Goal: Task Accomplishment & Management: Manage account settings

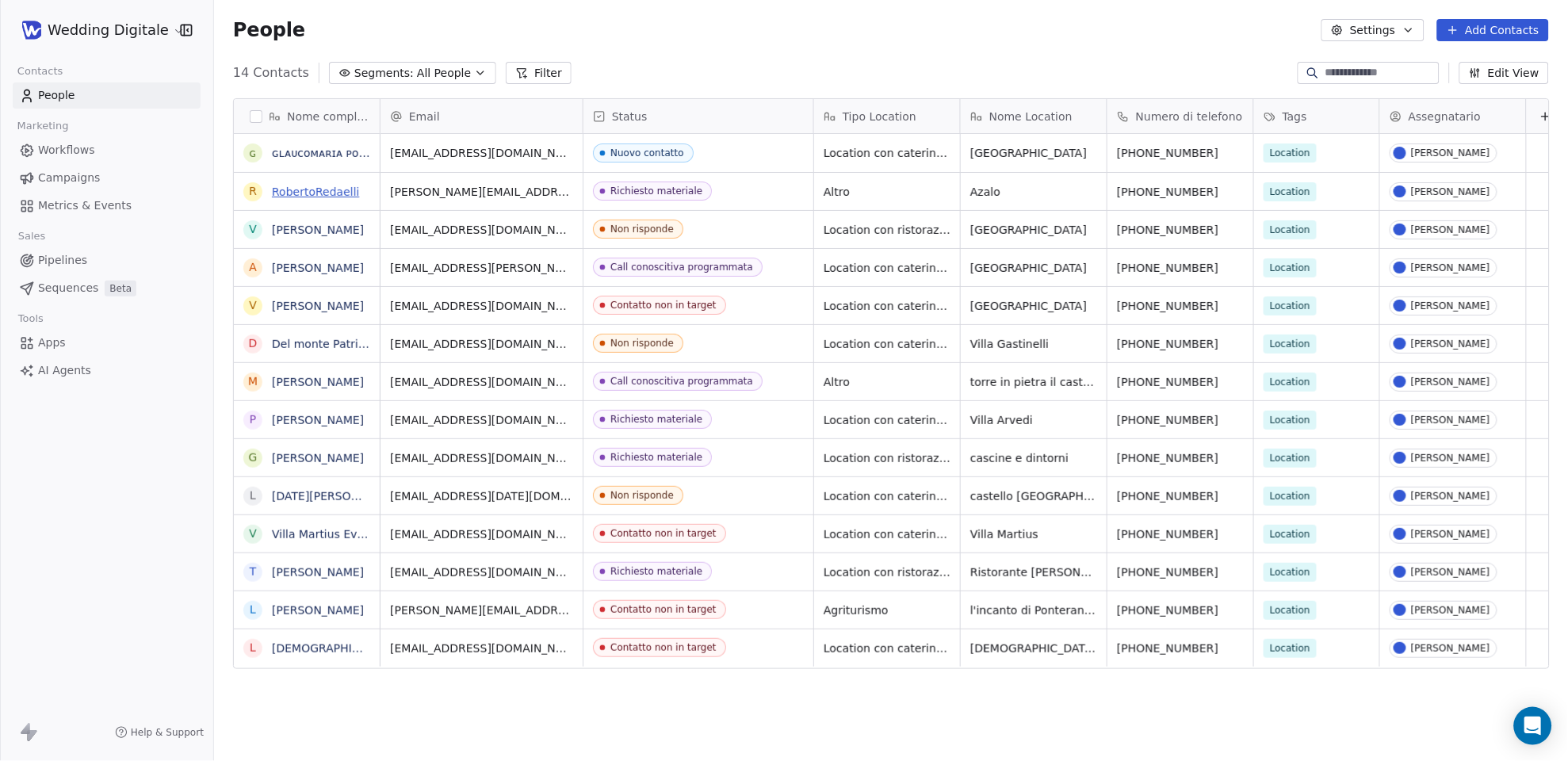
click at [324, 189] on link "RobertoRedaelli" at bounding box center [316, 191] width 87 height 13
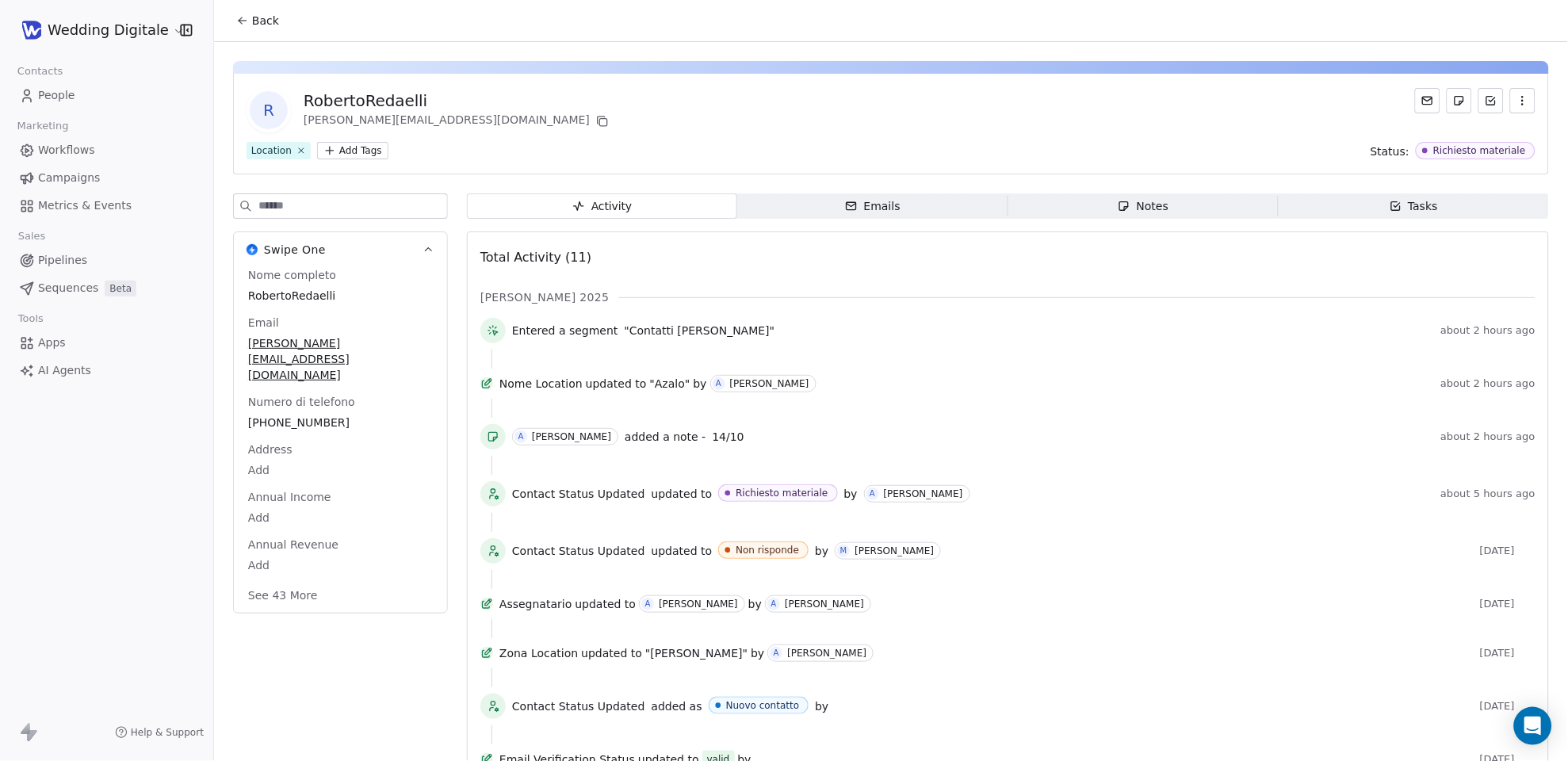
drag, startPoint x: 1421, startPoint y: 210, endPoint x: 1355, endPoint y: 220, distance: 66.8
click at [1353, 210] on div "Tasks" at bounding box center [1414, 206] width 49 height 16
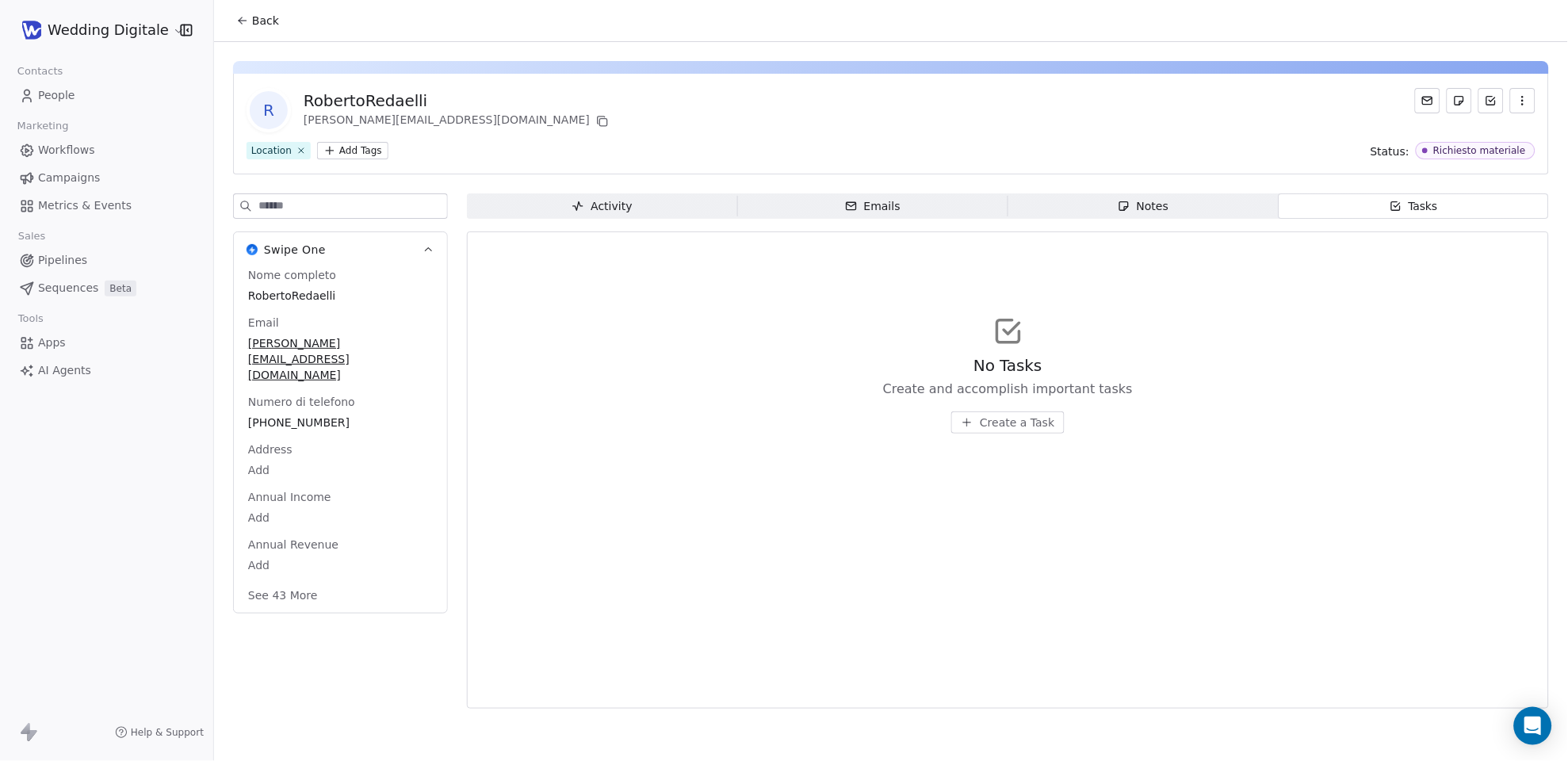
click at [1144, 210] on div "Notes" at bounding box center [1143, 206] width 51 height 16
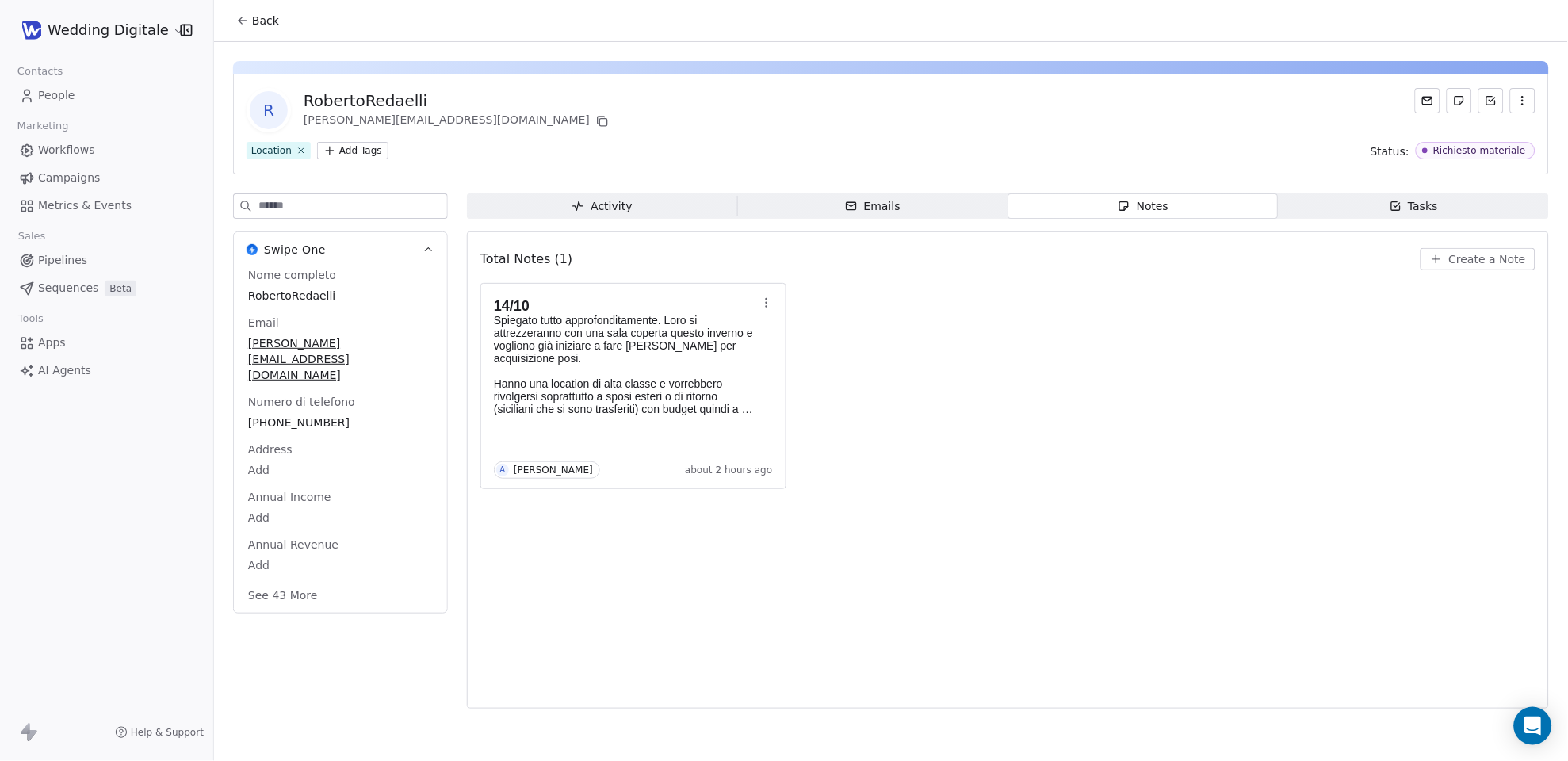
click at [242, 22] on icon at bounding box center [242, 21] width 13 height 13
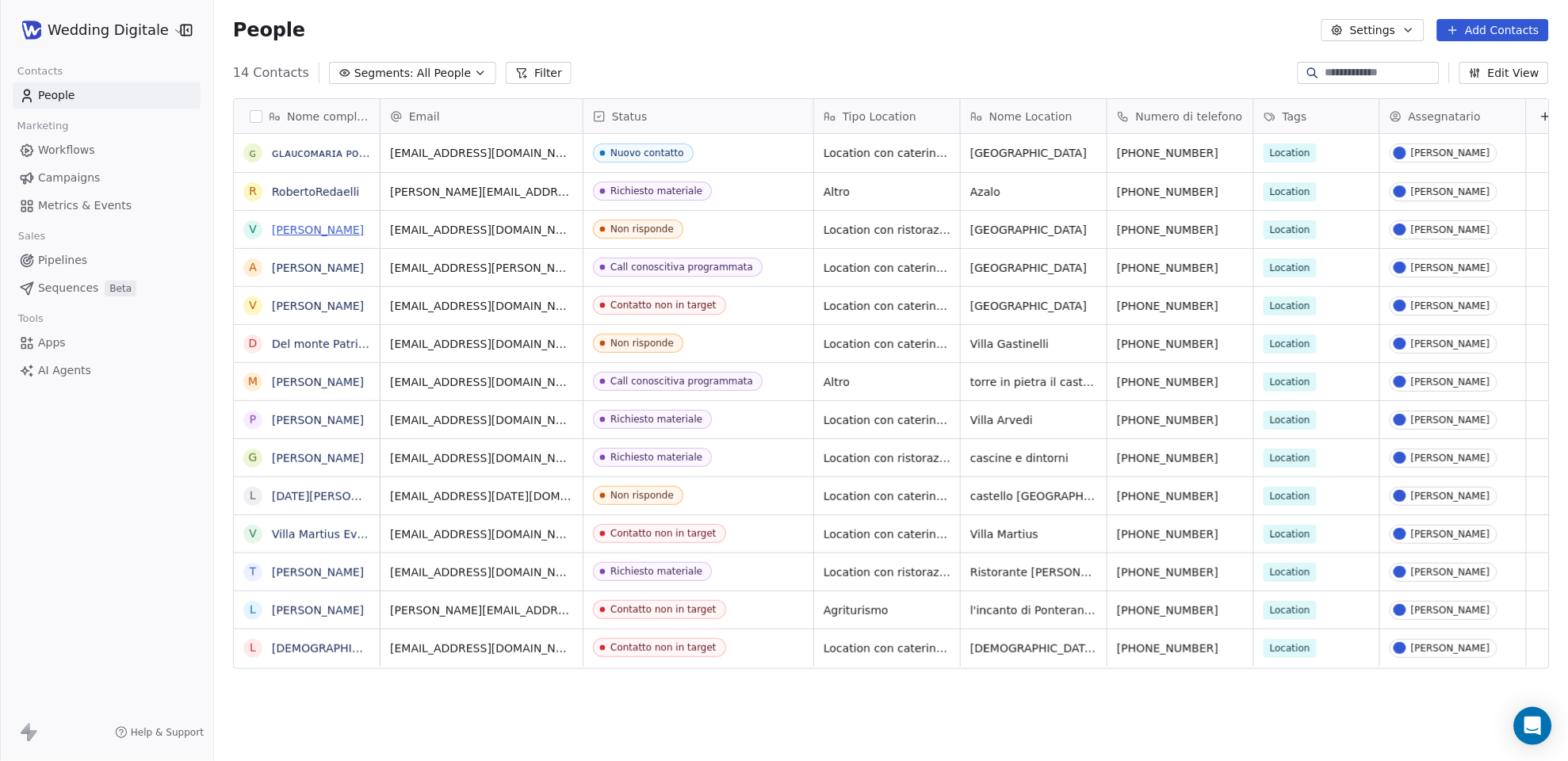
click at [324, 223] on link "[PERSON_NAME]" at bounding box center [317, 229] width 92 height 13
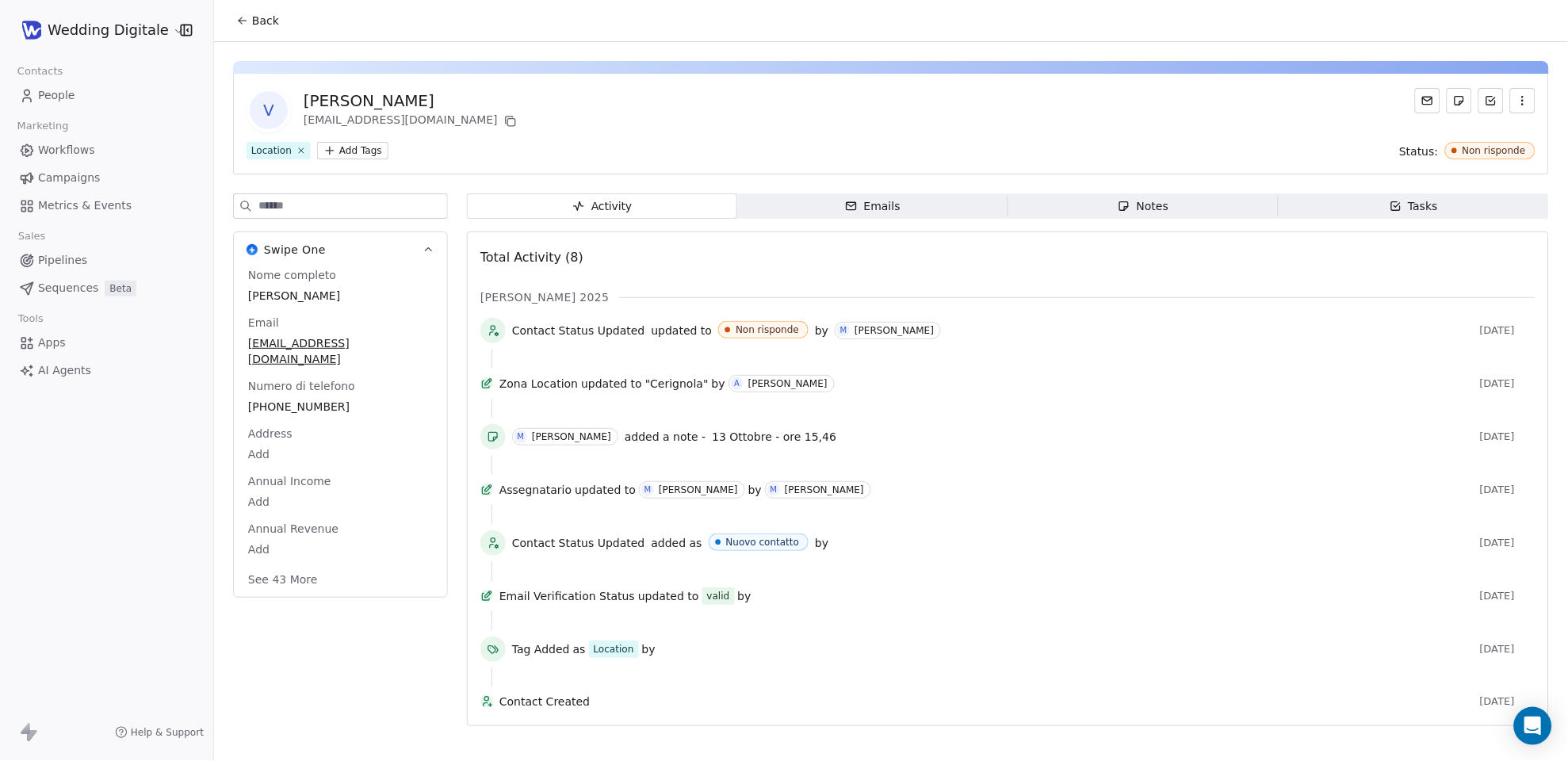
click at [1180, 206] on span "Notes Notes" at bounding box center [1144, 206] width 270 height 25
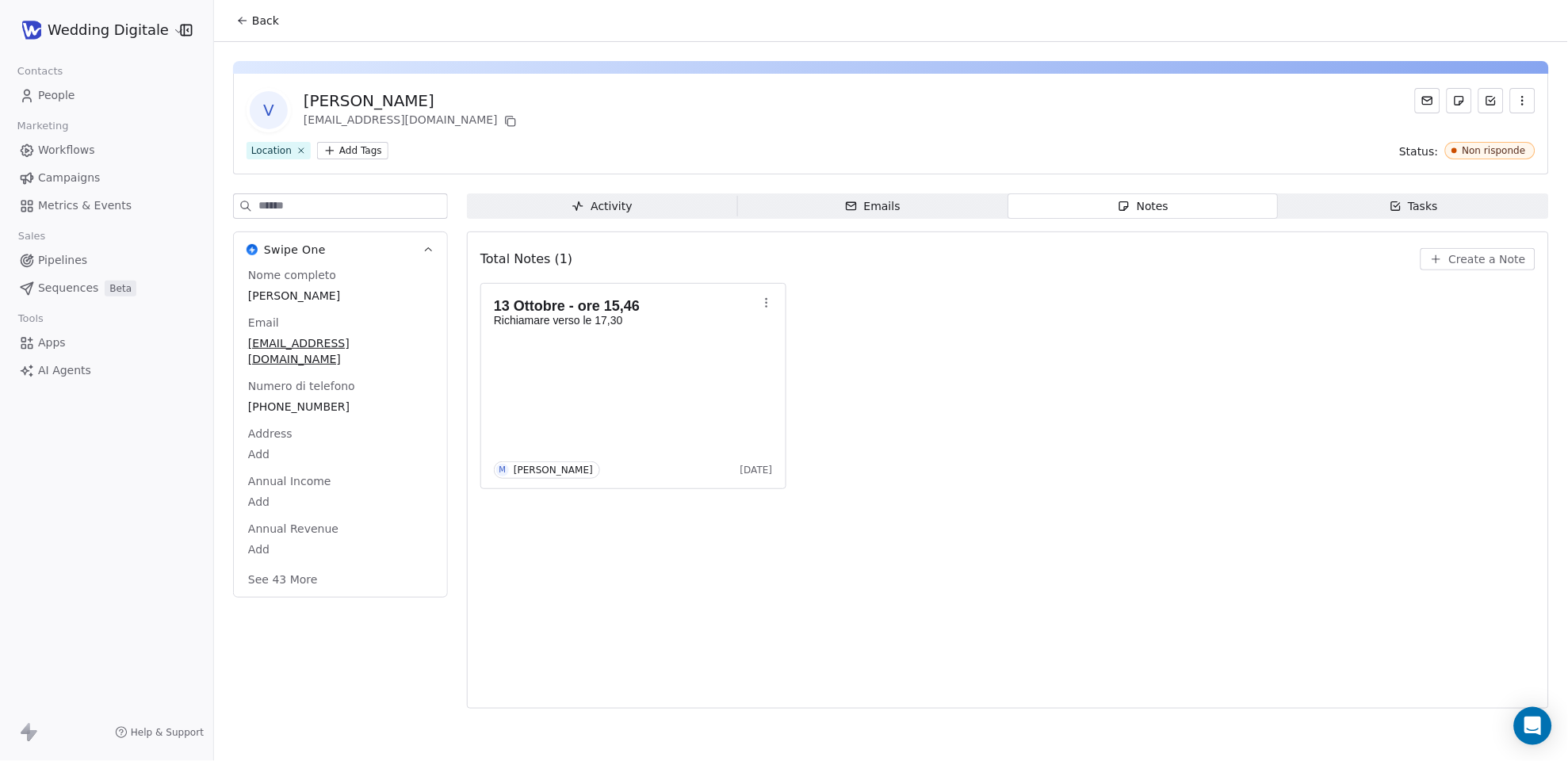
click at [248, 16] on button "Back" at bounding box center [258, 20] width 62 height 28
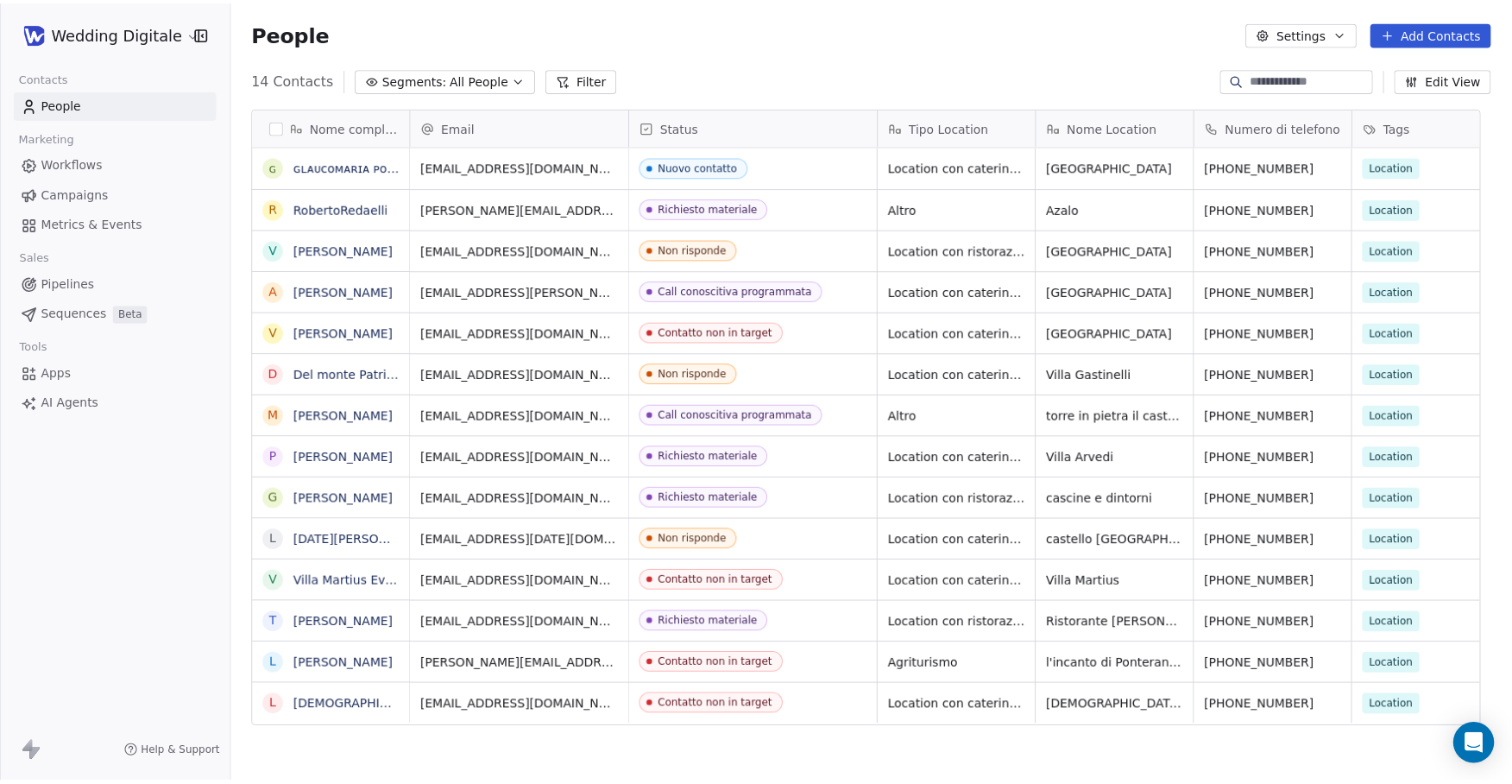
scroll to position [690, 1279]
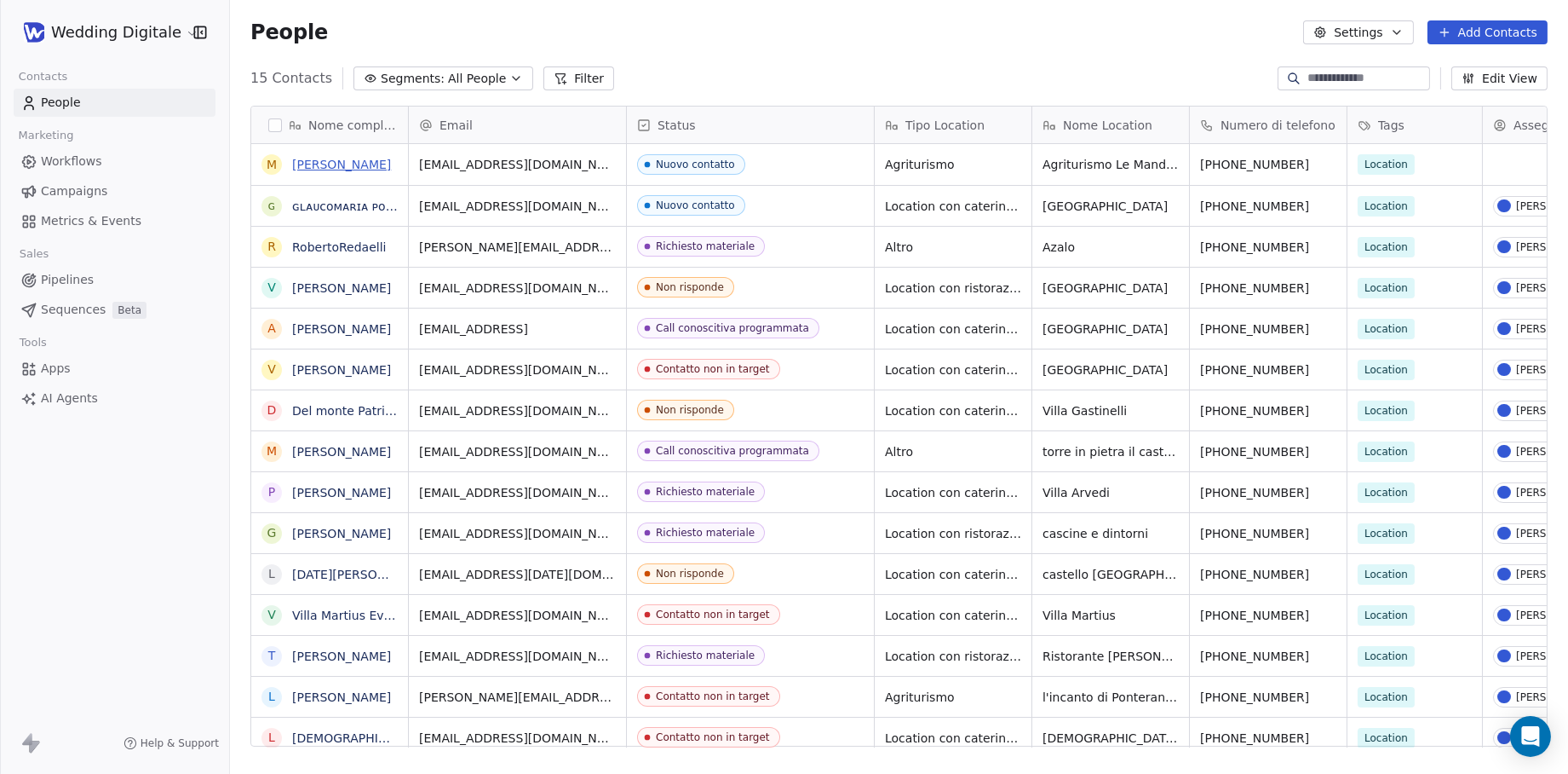
click at [347, 167] on link "Maurizio Schiavetti" at bounding box center [341, 165] width 98 height 14
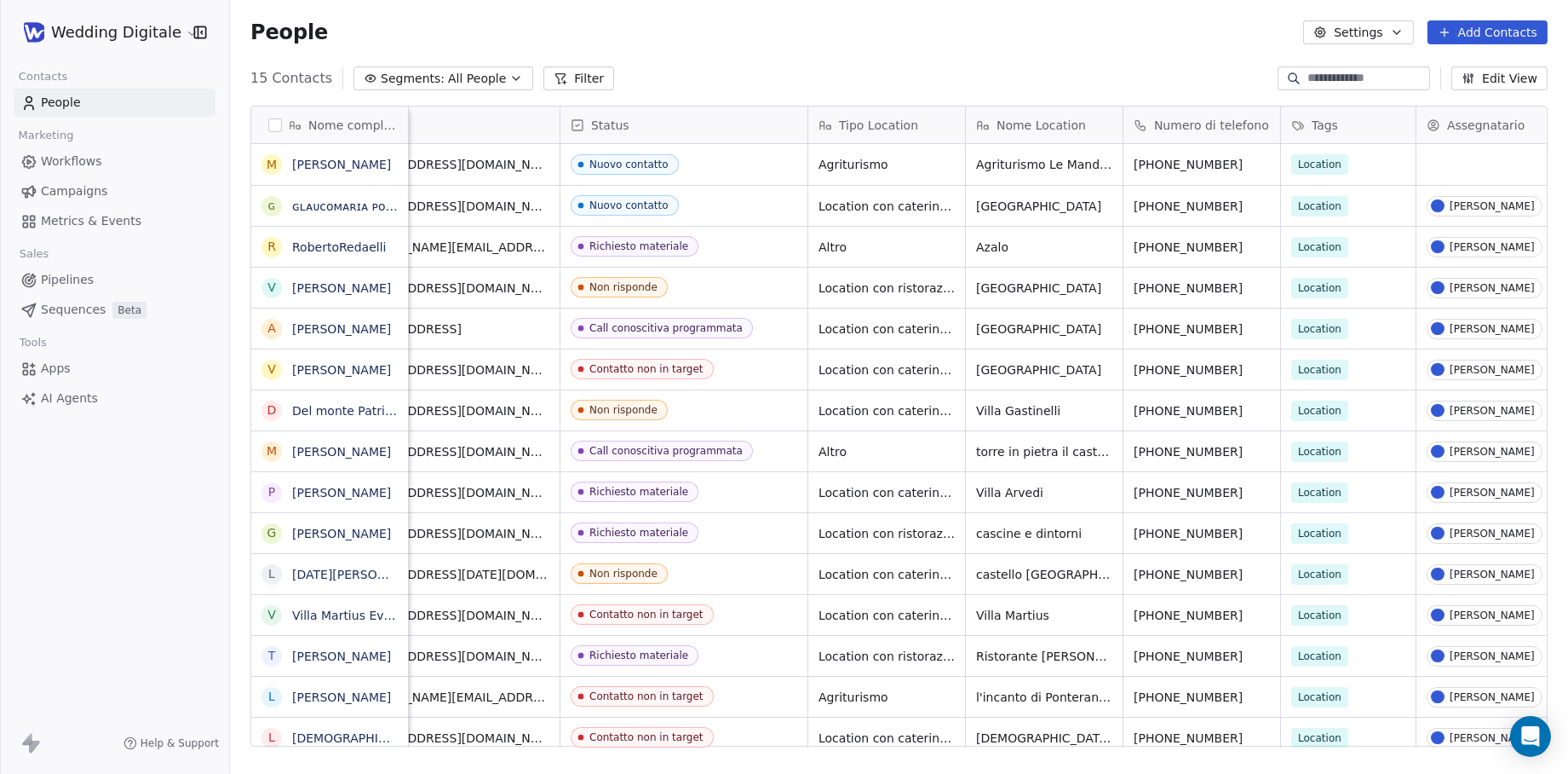
scroll to position [0, 134]
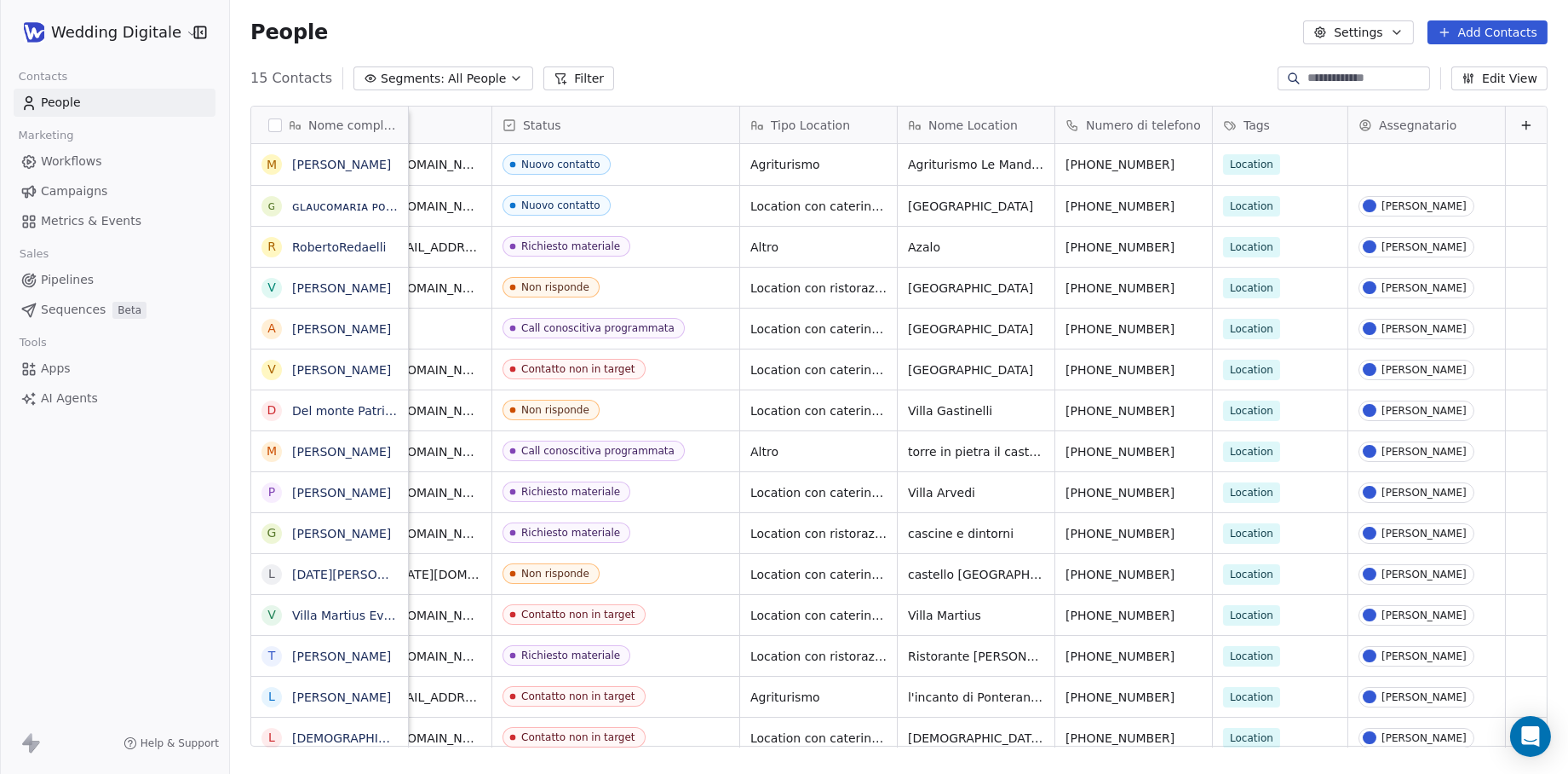
click at [1491, 85] on button "Edit View" at bounding box center [1499, 78] width 96 height 23
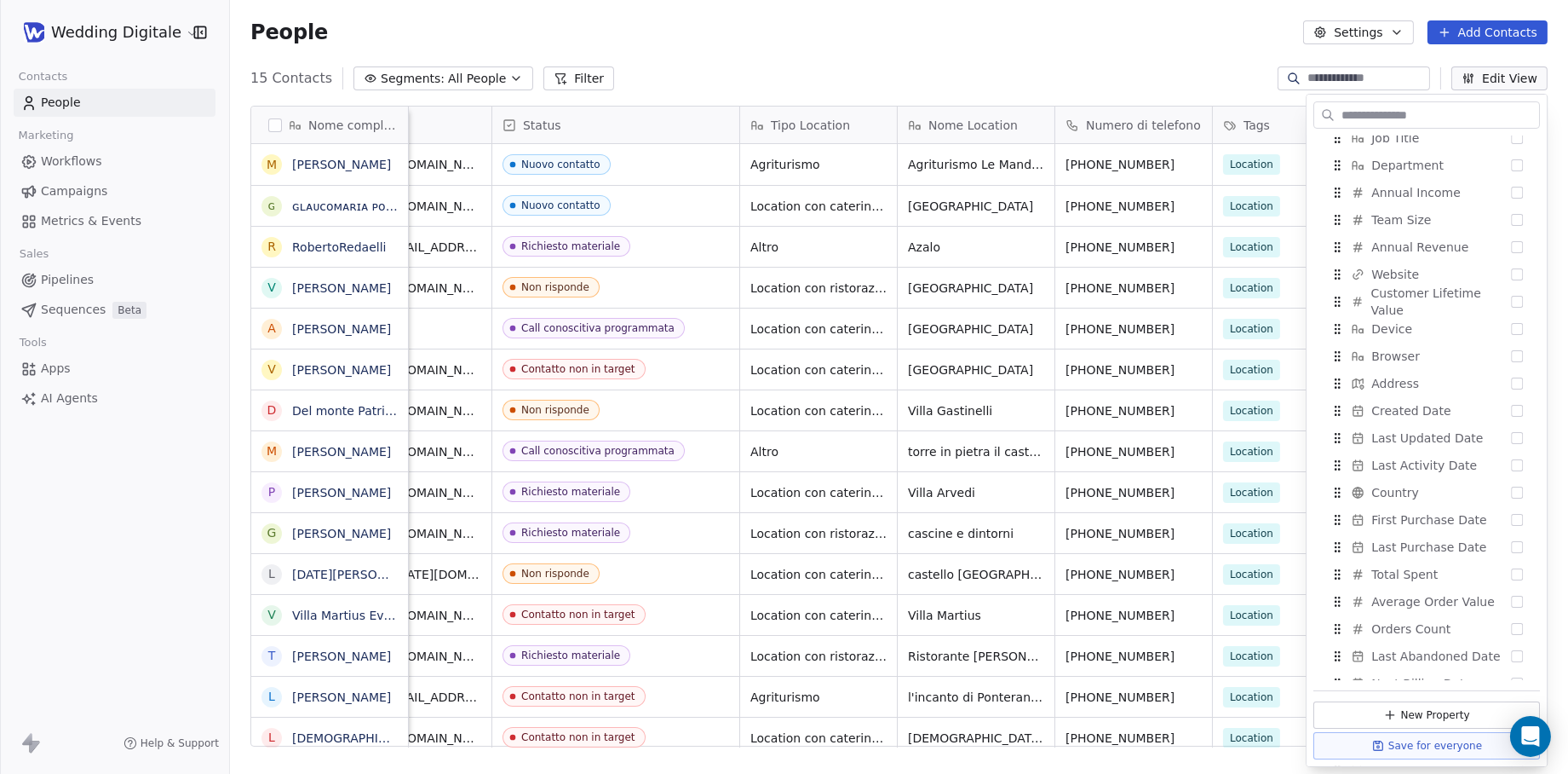
scroll to position [614, 0]
click at [1491, 380] on button "Suggestions" at bounding box center [1516, 380] width 12 height 12
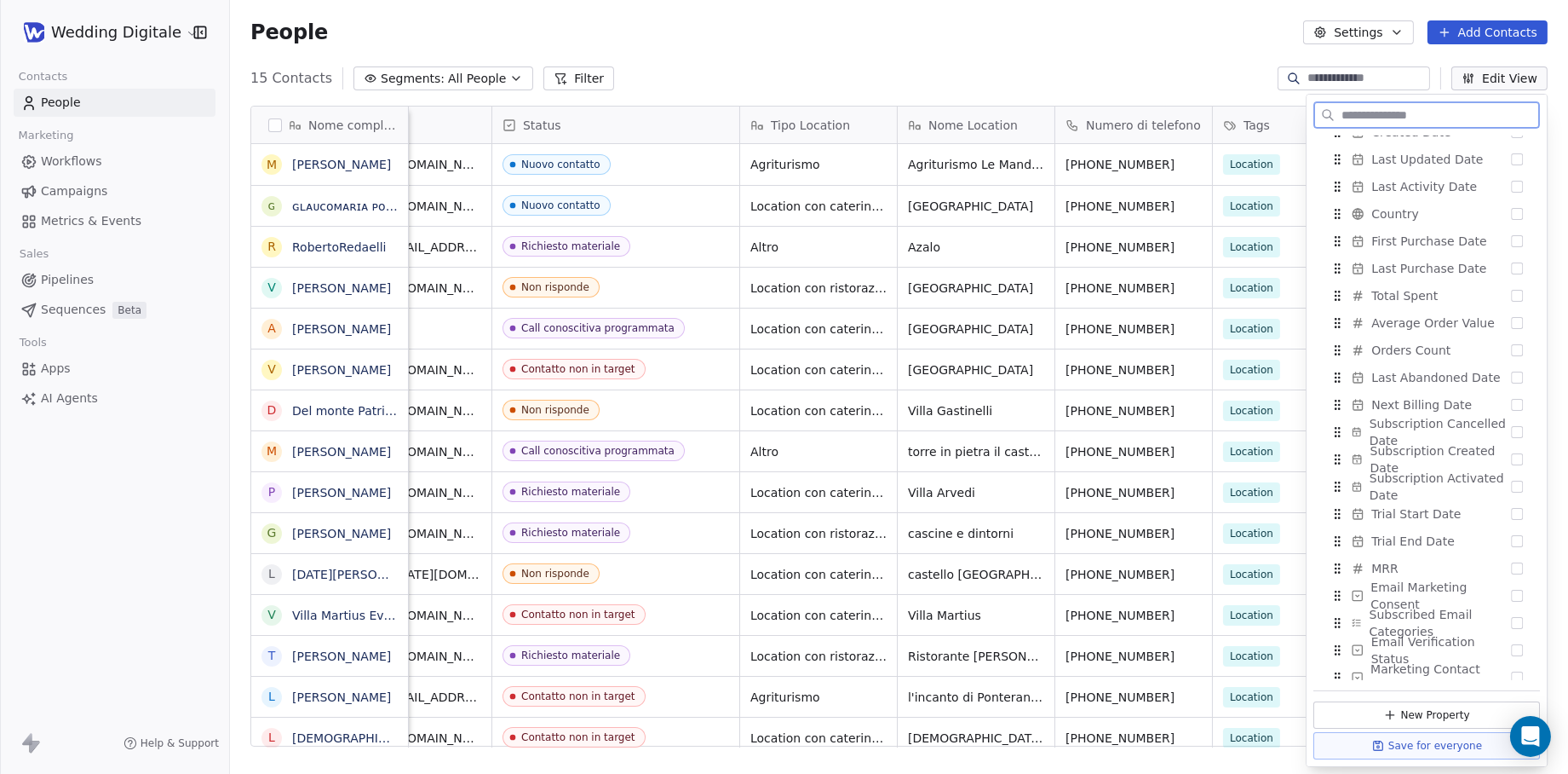
scroll to position [926, 0]
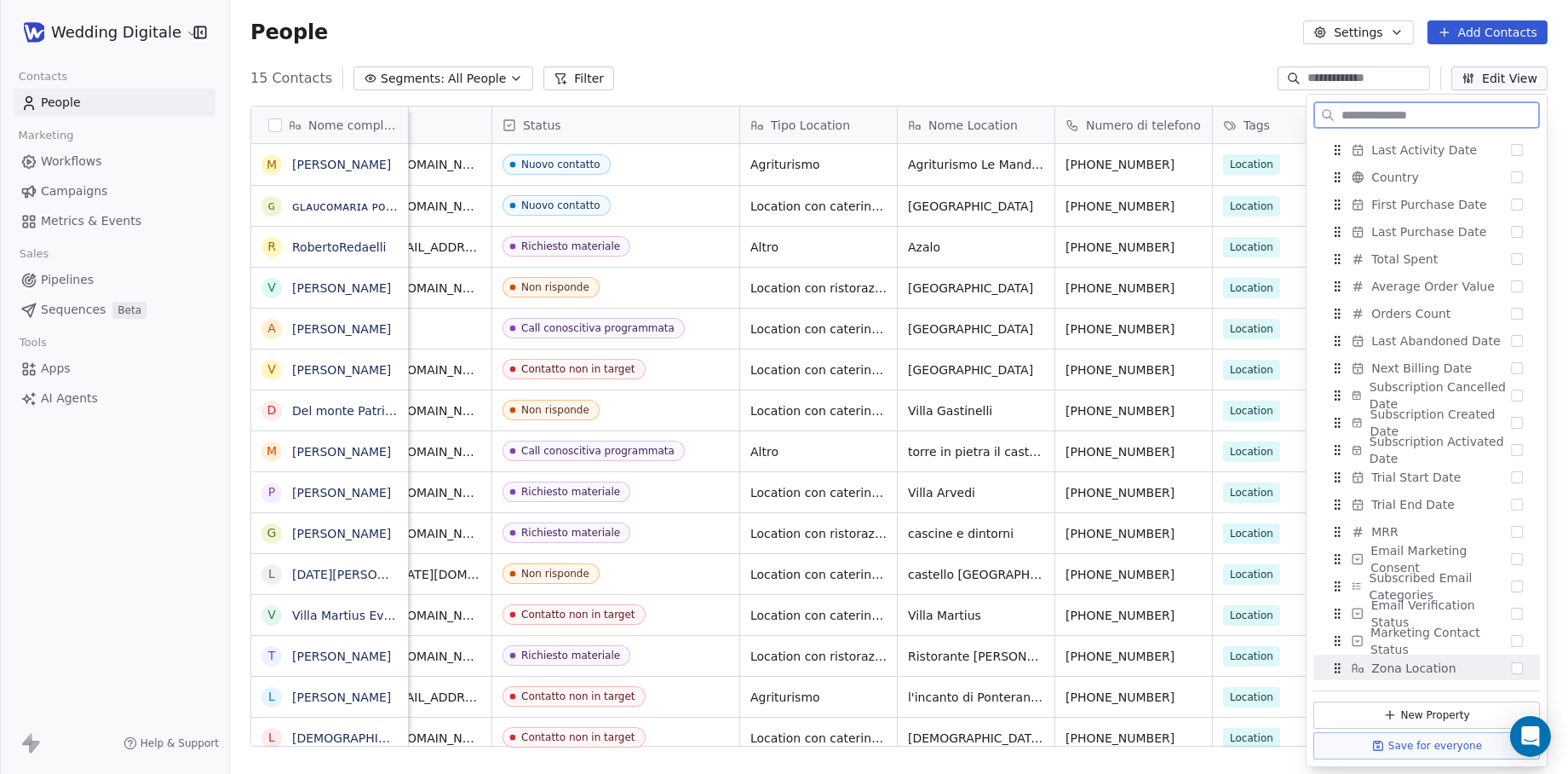
click at [1491, 669] on button "Suggestions" at bounding box center [1516, 668] width 12 height 12
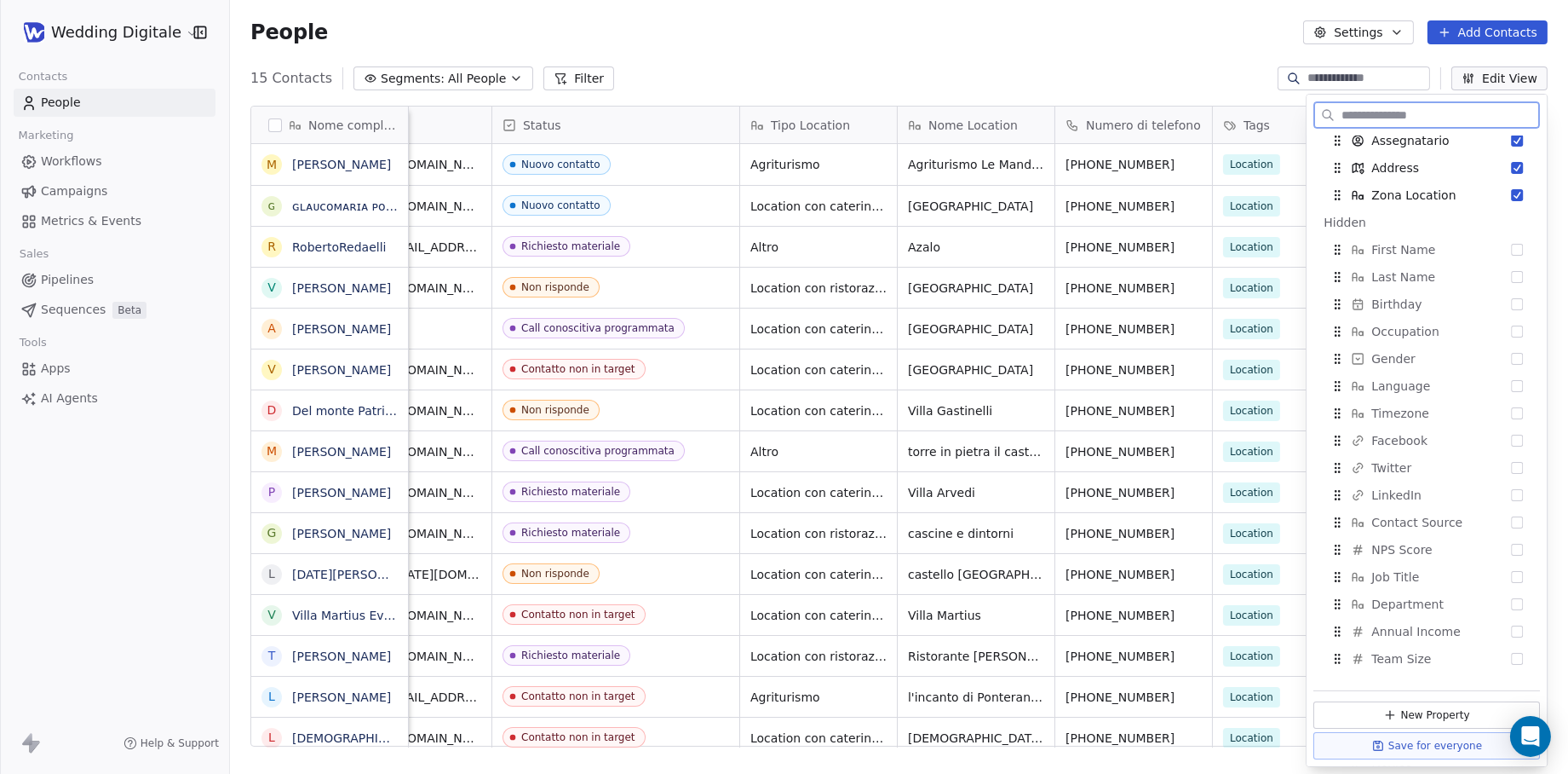
scroll to position [0, 0]
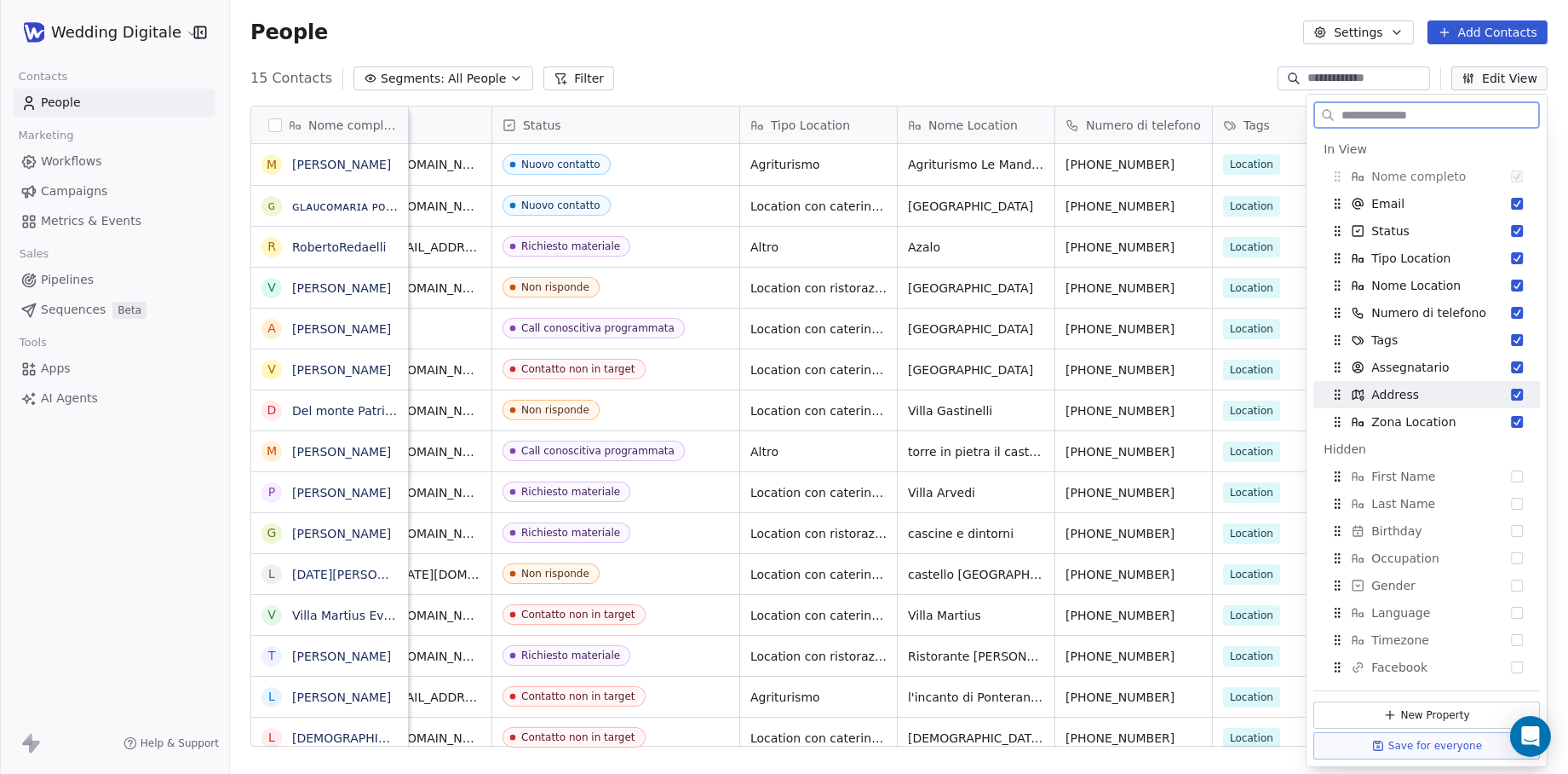
click at [1491, 400] on button "Suggestions" at bounding box center [1516, 395] width 12 height 12
click at [1096, 39] on div "People Settings Add Contacts" at bounding box center [899, 32] width 1297 height 23
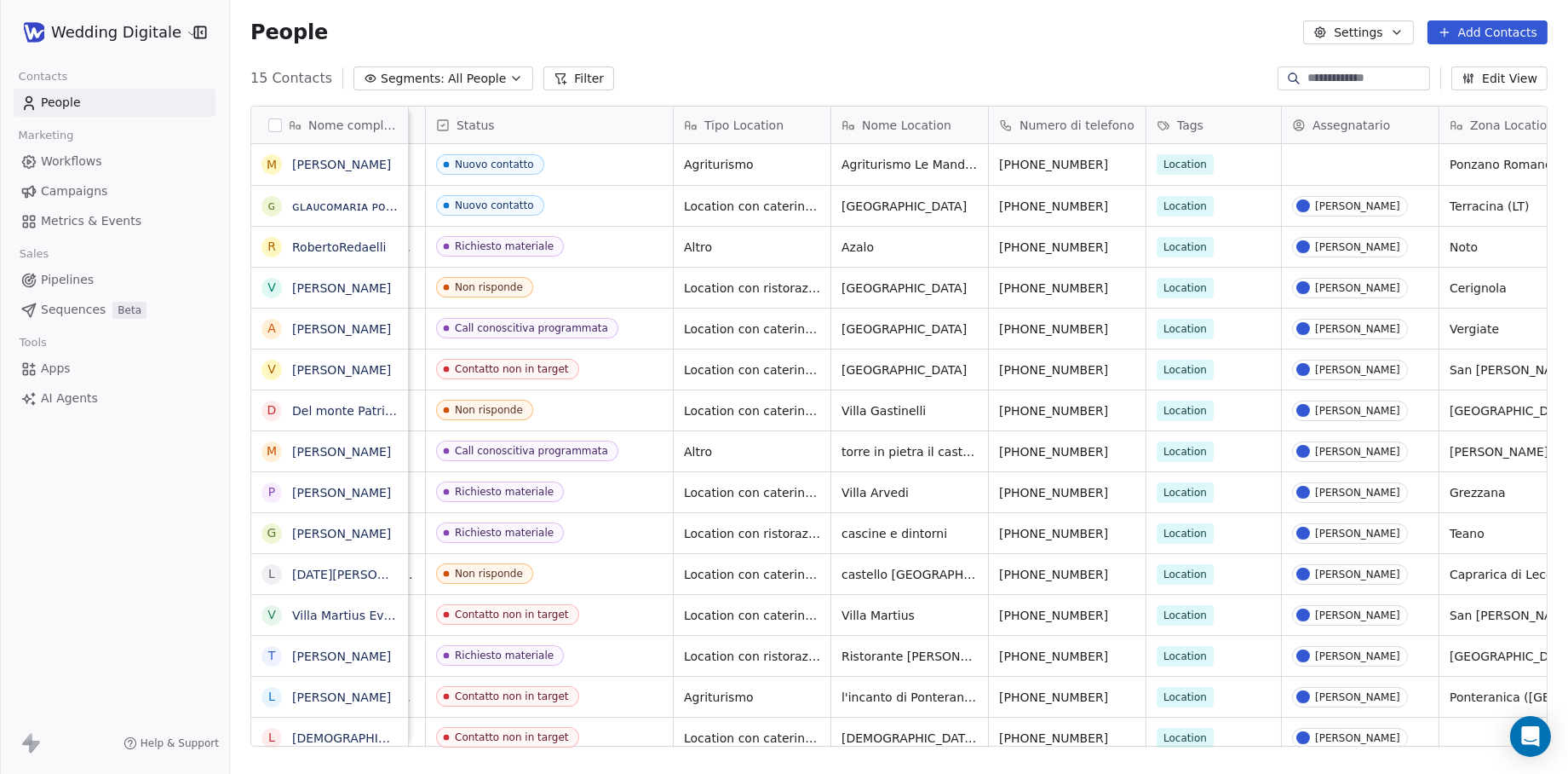
scroll to position [0, 292]
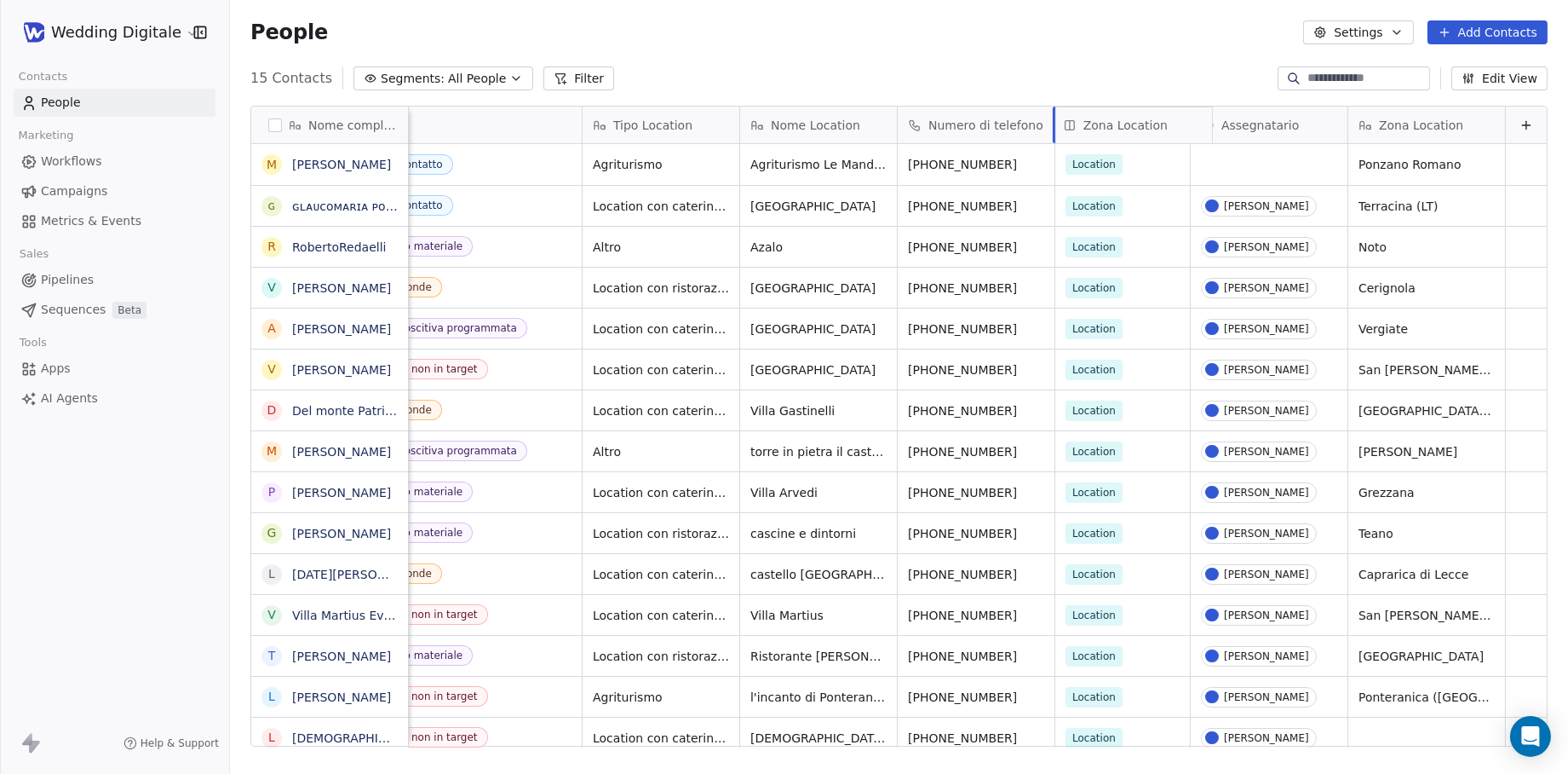
drag, startPoint x: 1384, startPoint y: 111, endPoint x: 1046, endPoint y: 115, distance: 338.0
click at [1049, 115] on div "Nome completo M Maurizio Schiavetti ɢ ɢʟᴀᴜᴄᴏᴍᴀʀɪᴀ ᴘᴏʟɪᴅᴏʀɪ R RobertoRedaelli V …" at bounding box center [899, 426] width 1295 height 640
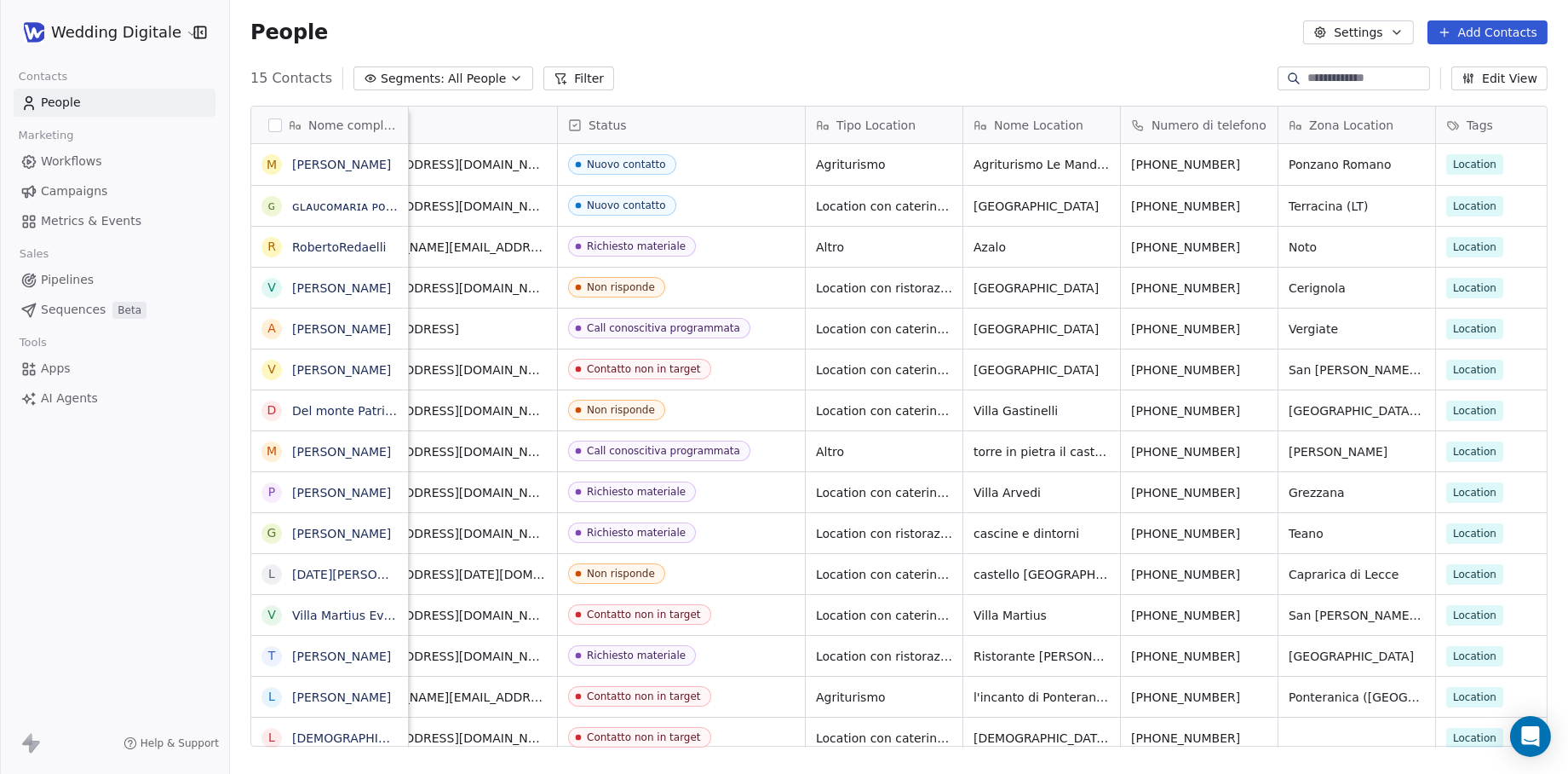
scroll to position [0, 0]
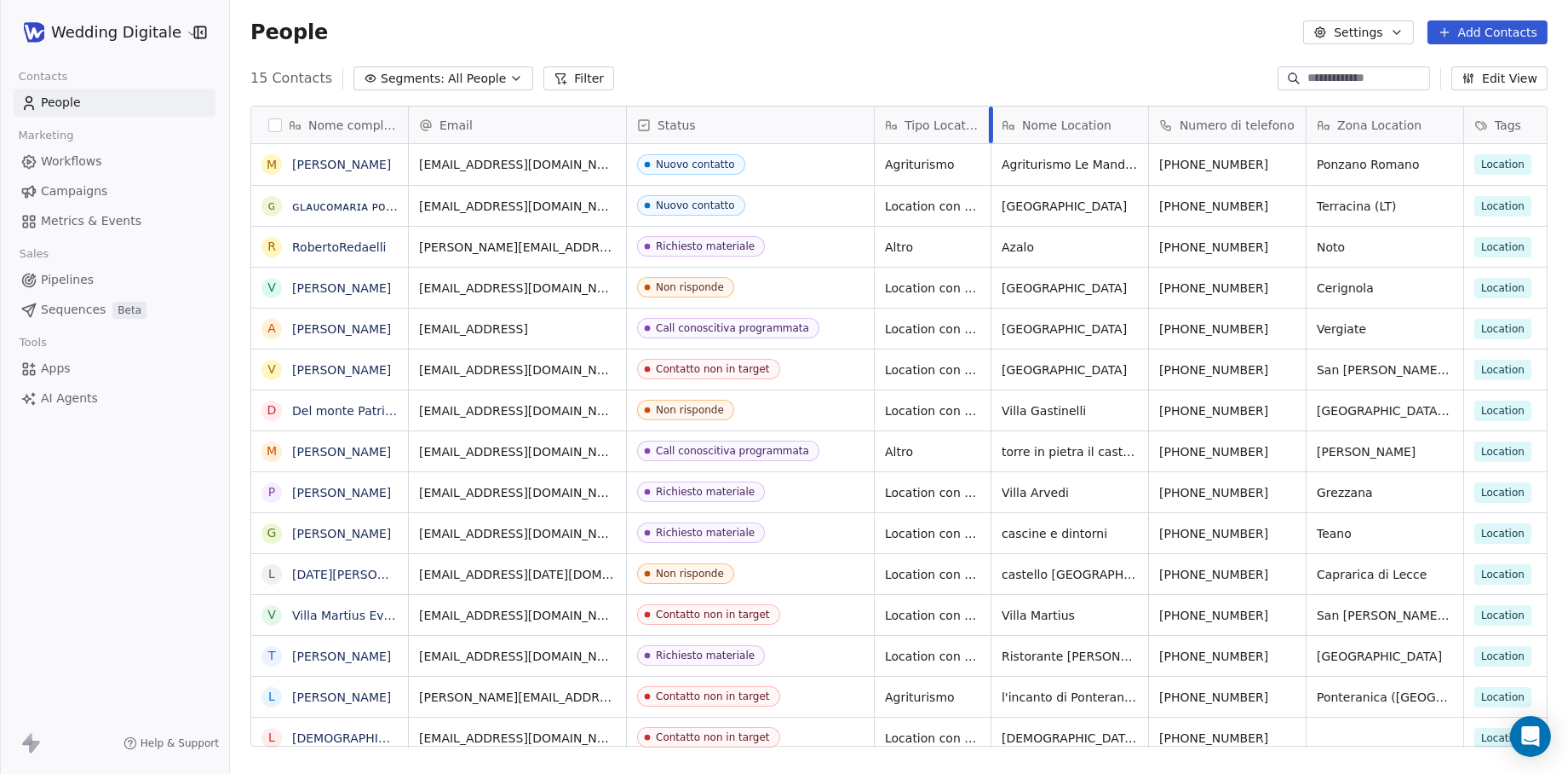
drag, startPoint x: 1030, startPoint y: 121, endPoint x: 1066, endPoint y: 121, distance: 36.0
click at [989, 122] on div at bounding box center [991, 125] width 4 height 37
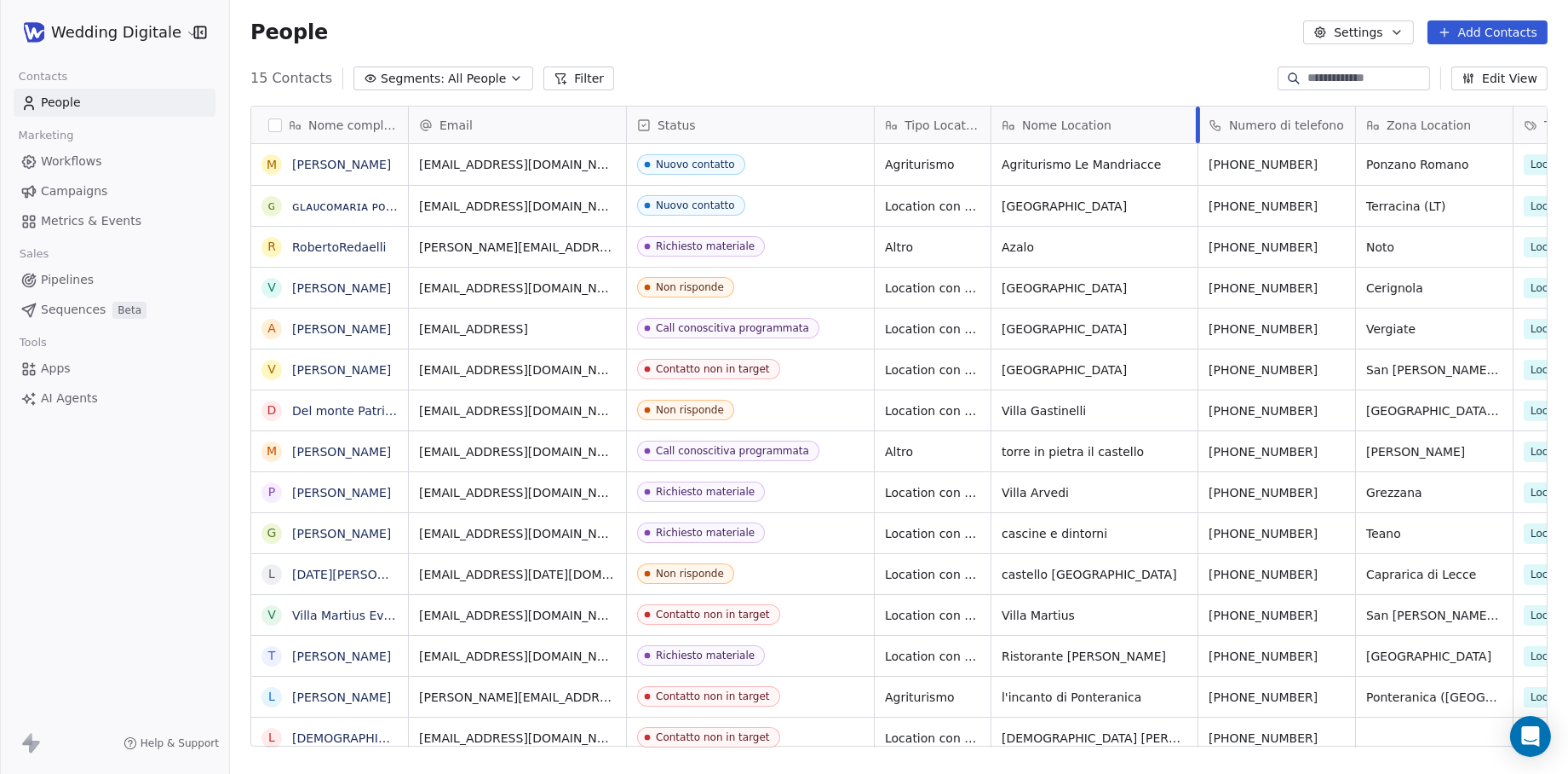
drag, startPoint x: 1145, startPoint y: 118, endPoint x: 1194, endPoint y: 118, distance: 49.0
click at [1194, 118] on div "Nome Location" at bounding box center [1094, 125] width 207 height 37
click at [1106, 47] on html "Wedding Digitale Contacts People Marketing Workflows Campaigns Metrics & Events…" at bounding box center [784, 387] width 1568 height 774
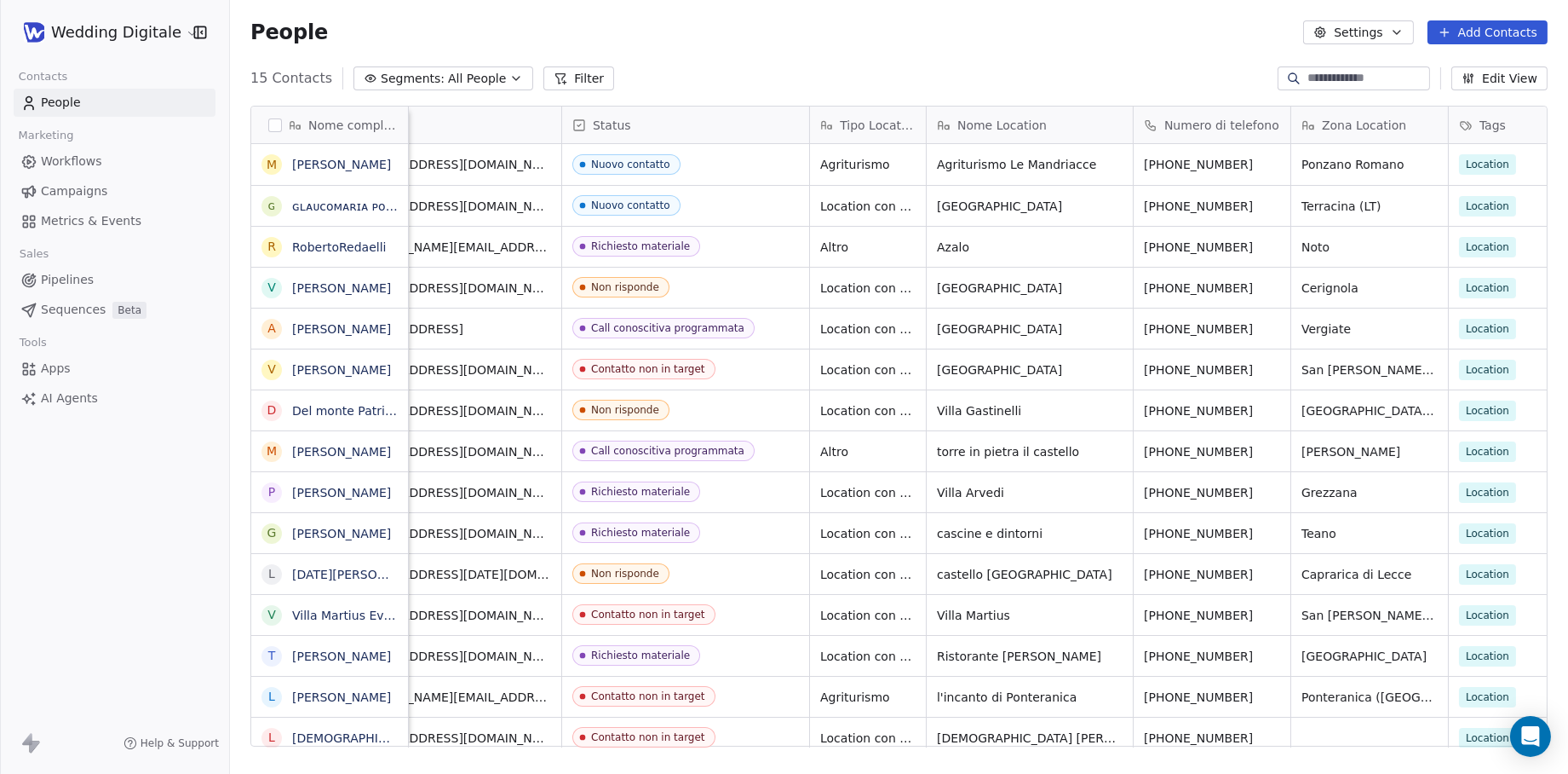
scroll to position [0, 72]
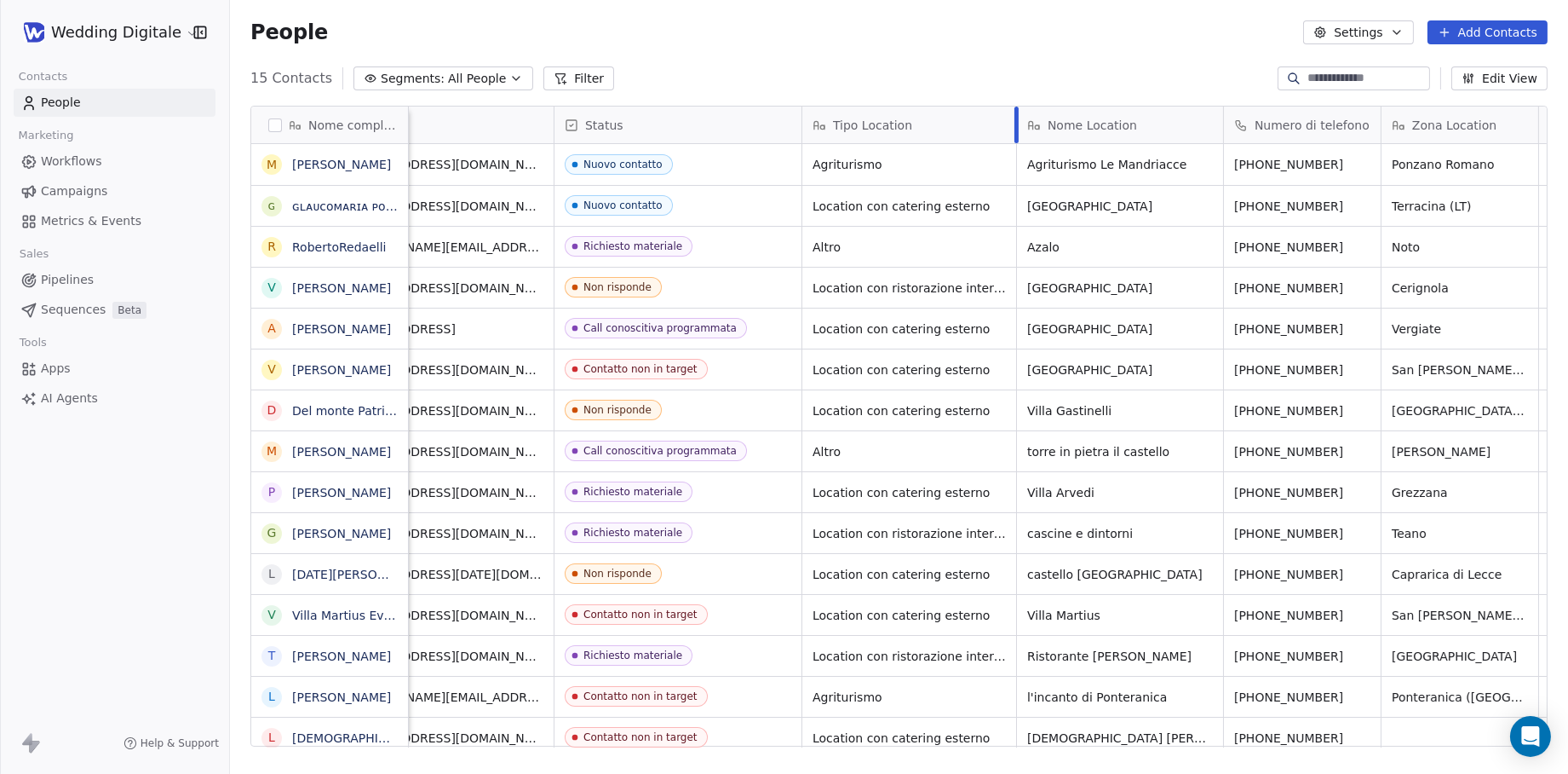
drag, startPoint x: 915, startPoint y: 127, endPoint x: 1001, endPoint y: 122, distance: 86.1
click at [1014, 118] on div at bounding box center [1016, 125] width 4 height 37
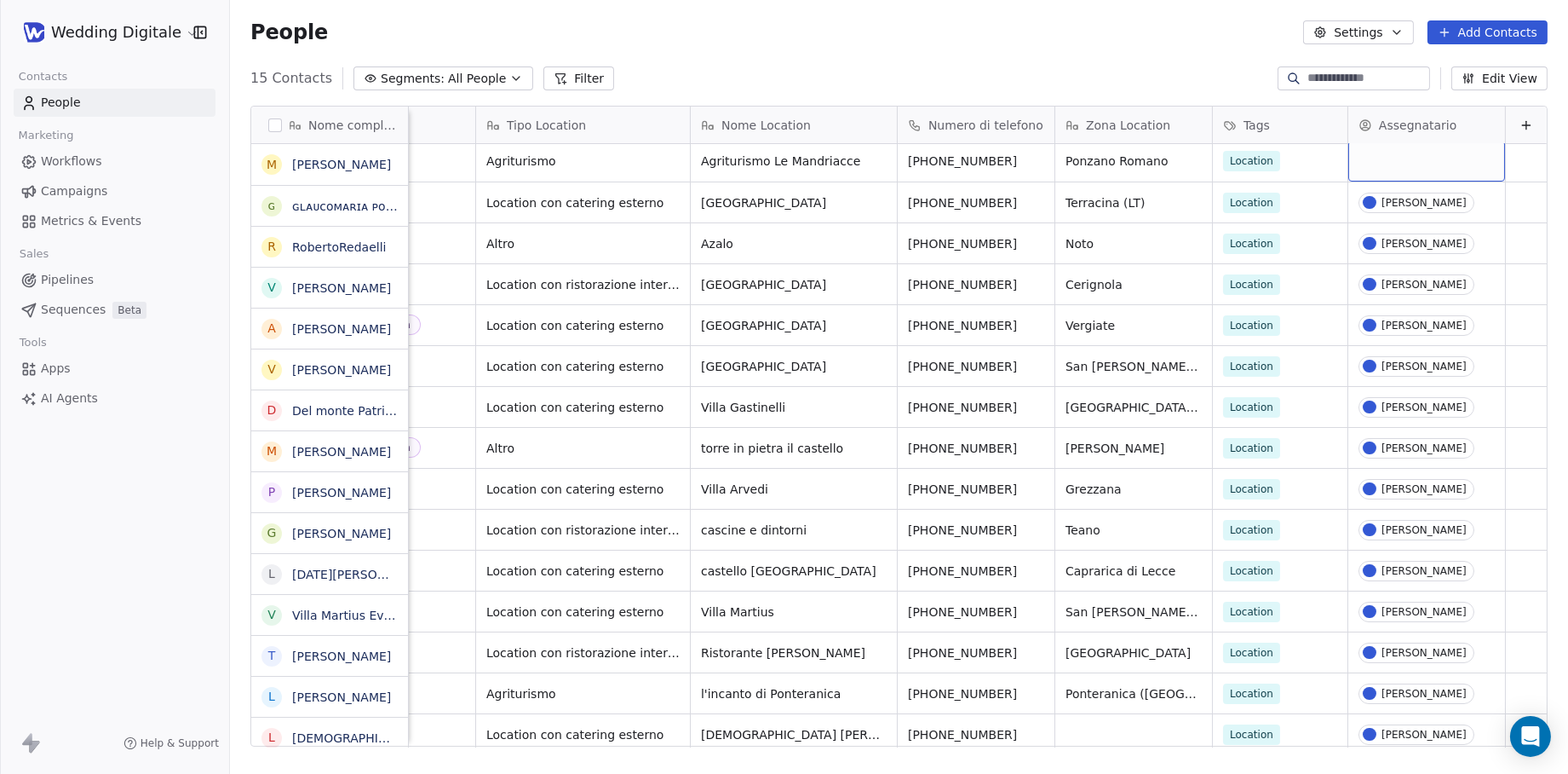
scroll to position [0, 0]
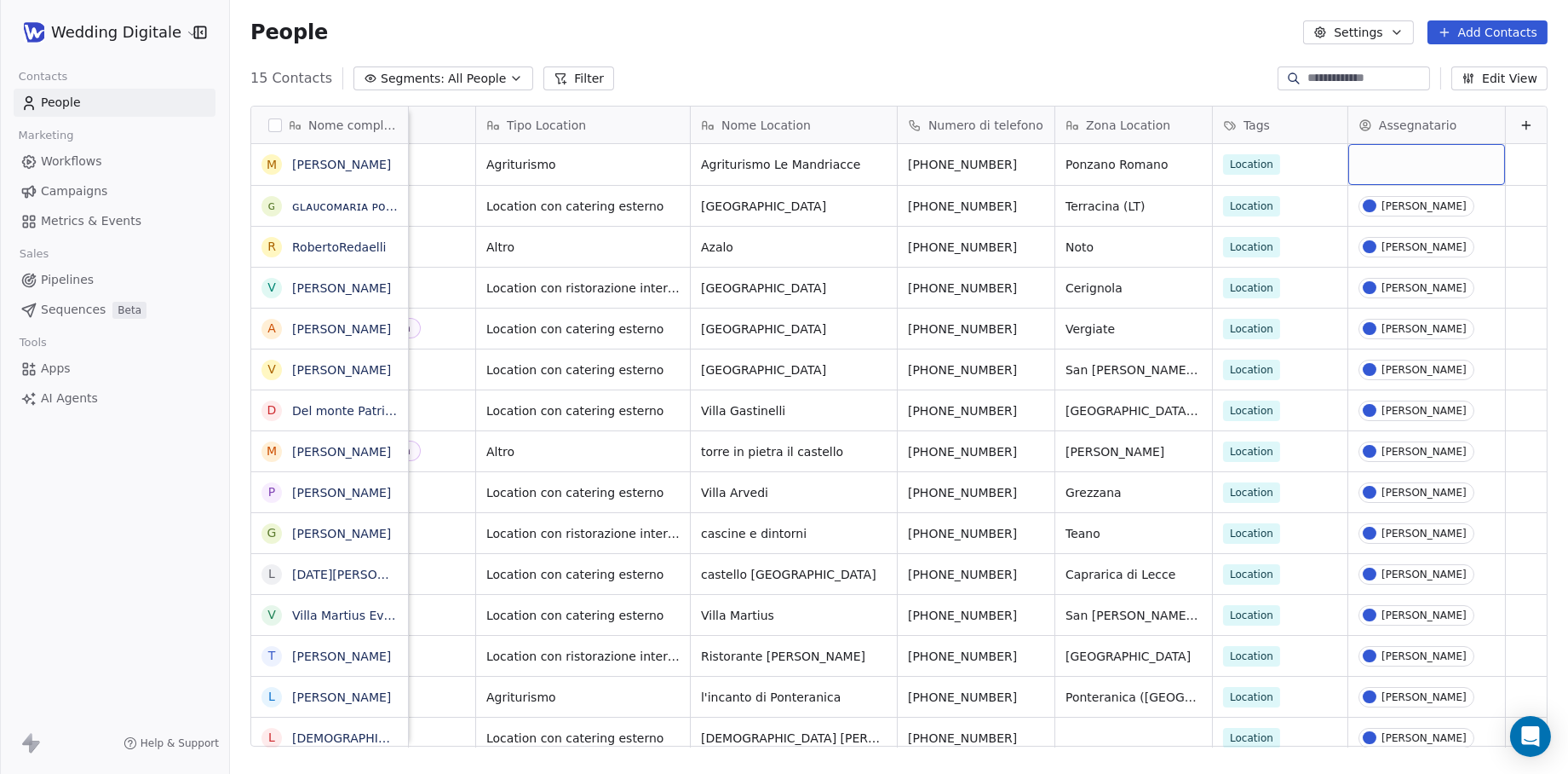
click at [1427, 159] on div "grid" at bounding box center [1426, 165] width 157 height 41
click at [1414, 328] on div "[PERSON_NAME]" at bounding box center [1426, 332] width 85 height 12
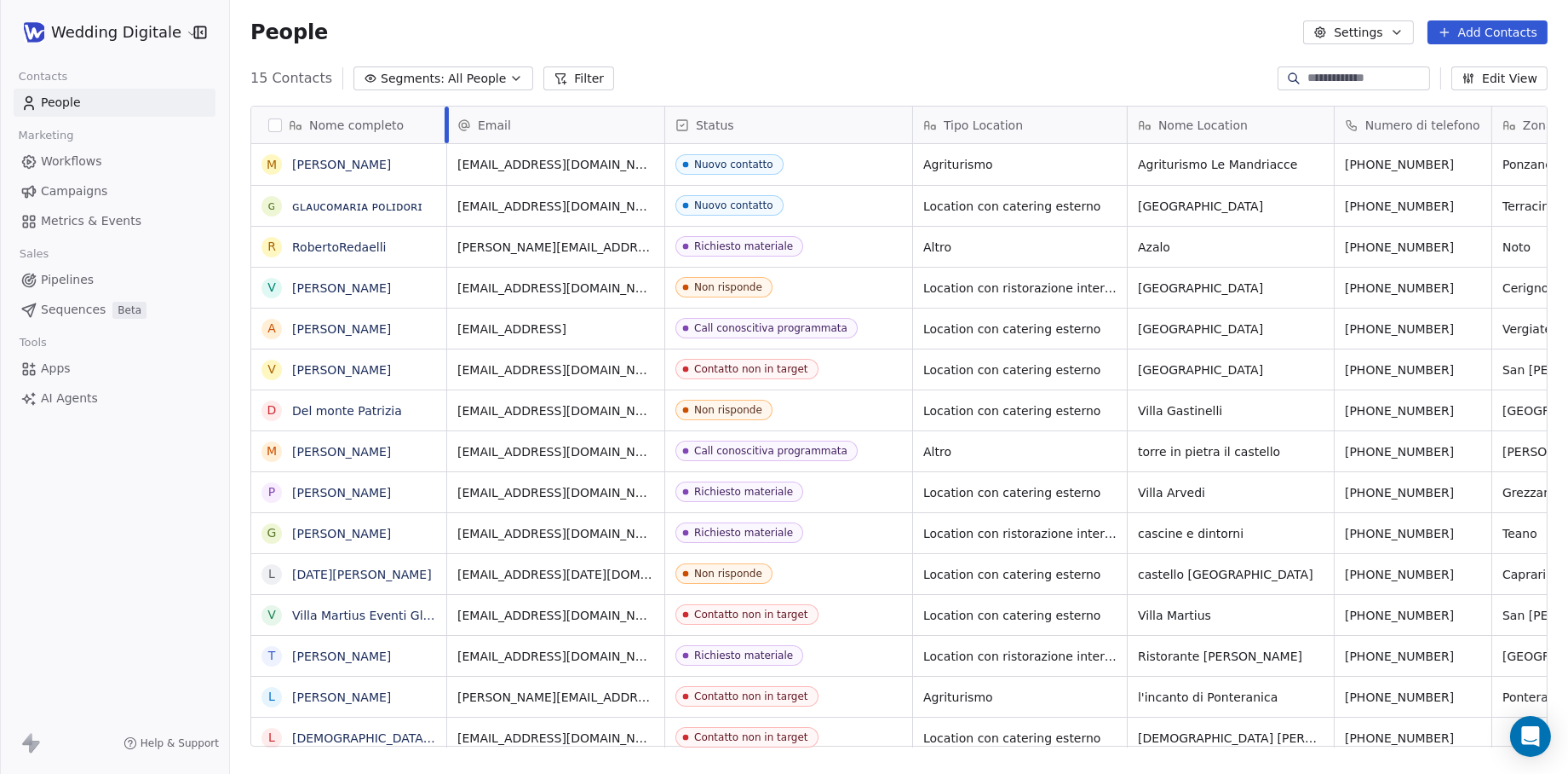
drag, startPoint x: 408, startPoint y: 119, endPoint x: 447, endPoint y: 120, distance: 39.0
click at [447, 120] on div at bounding box center [446, 125] width 4 height 37
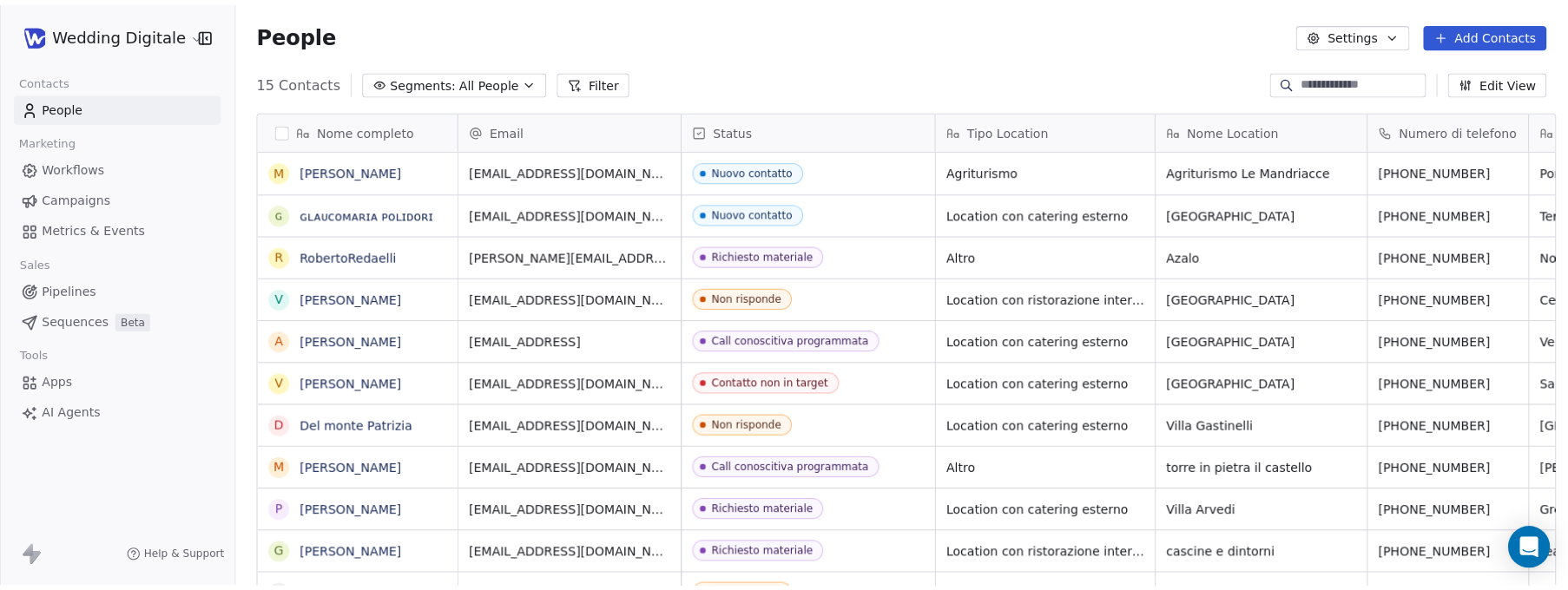
scroll to position [518, 1333]
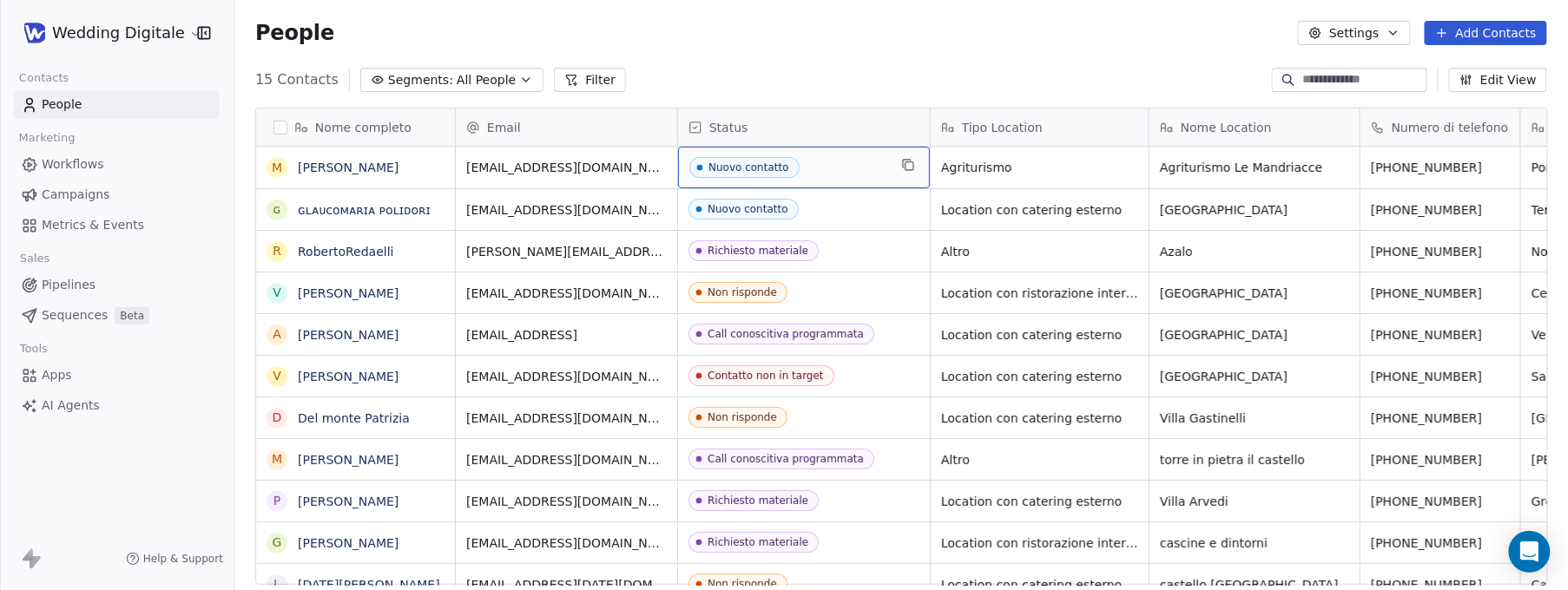
click at [776, 168] on div "Nuovo contatto" at bounding box center [748, 168] width 80 height 12
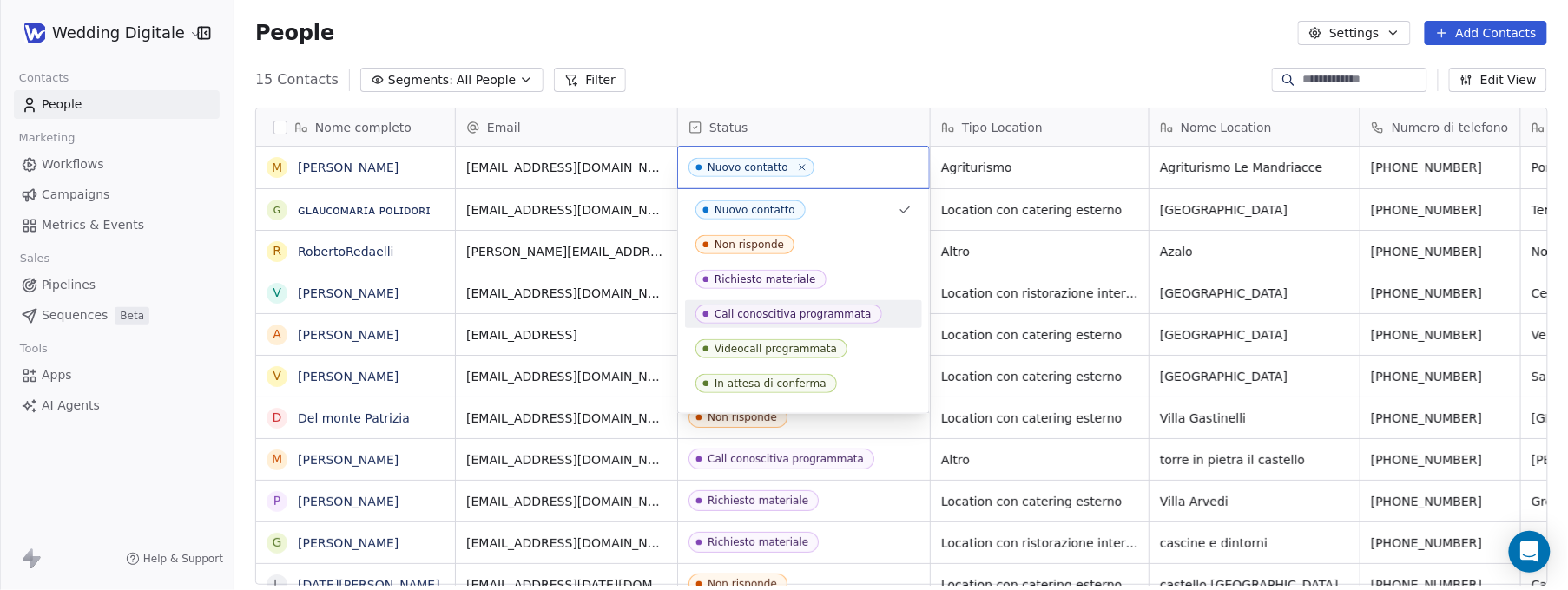
click at [789, 301] on div "Call conoscitiva programmata" at bounding box center [804, 314] width 237 height 28
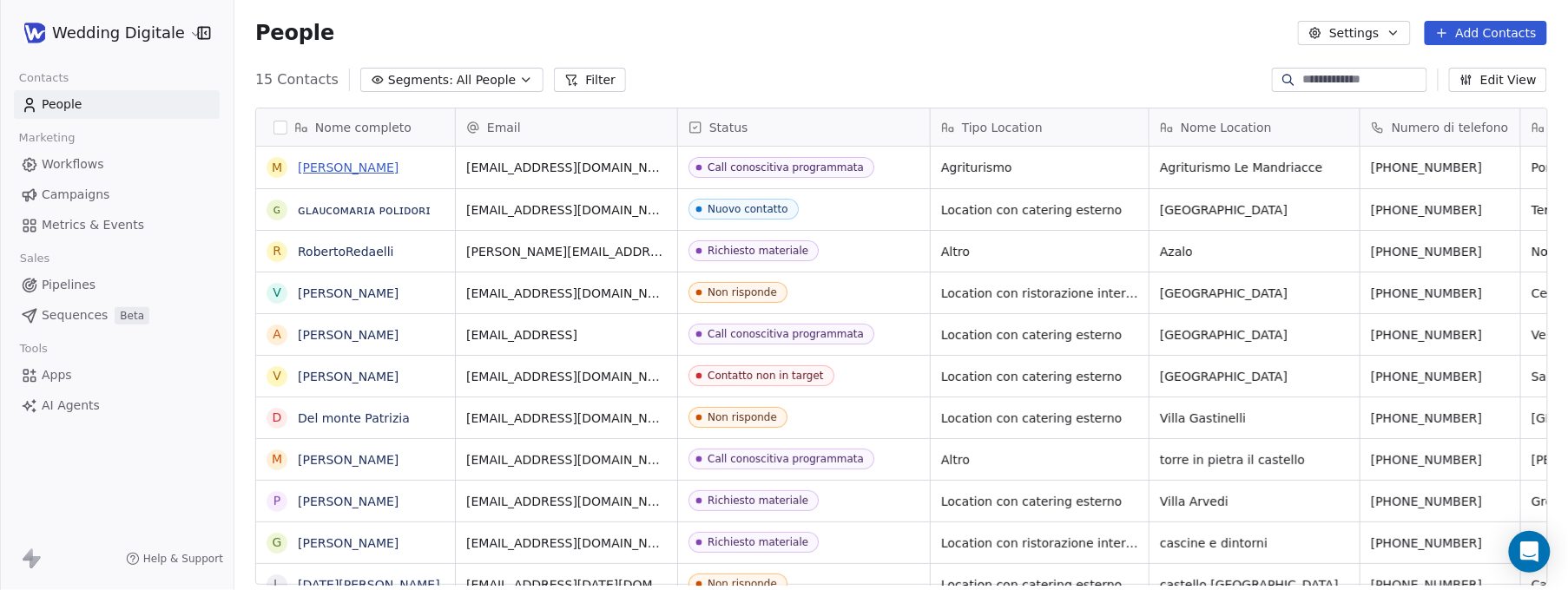
click at [348, 167] on link "Maurizio Schiavetti" at bounding box center [348, 168] width 100 height 14
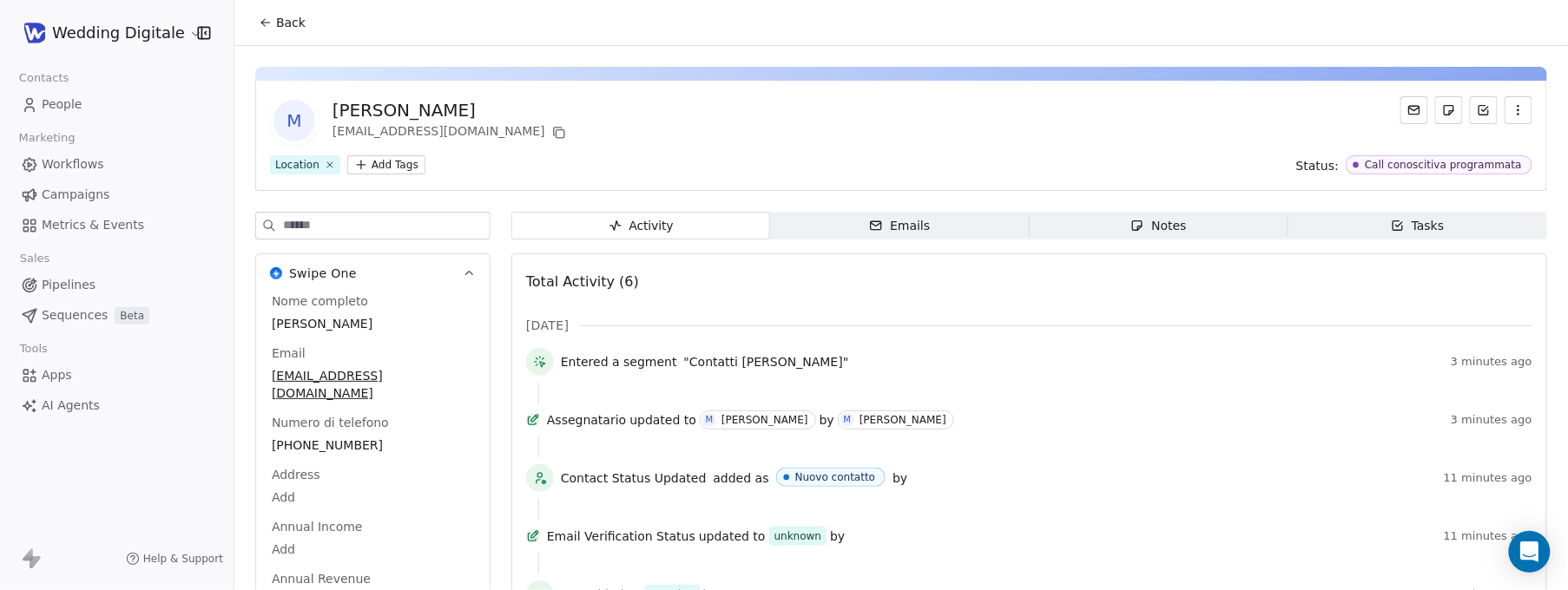
click at [1182, 225] on div "Notes" at bounding box center [1159, 225] width 56 height 18
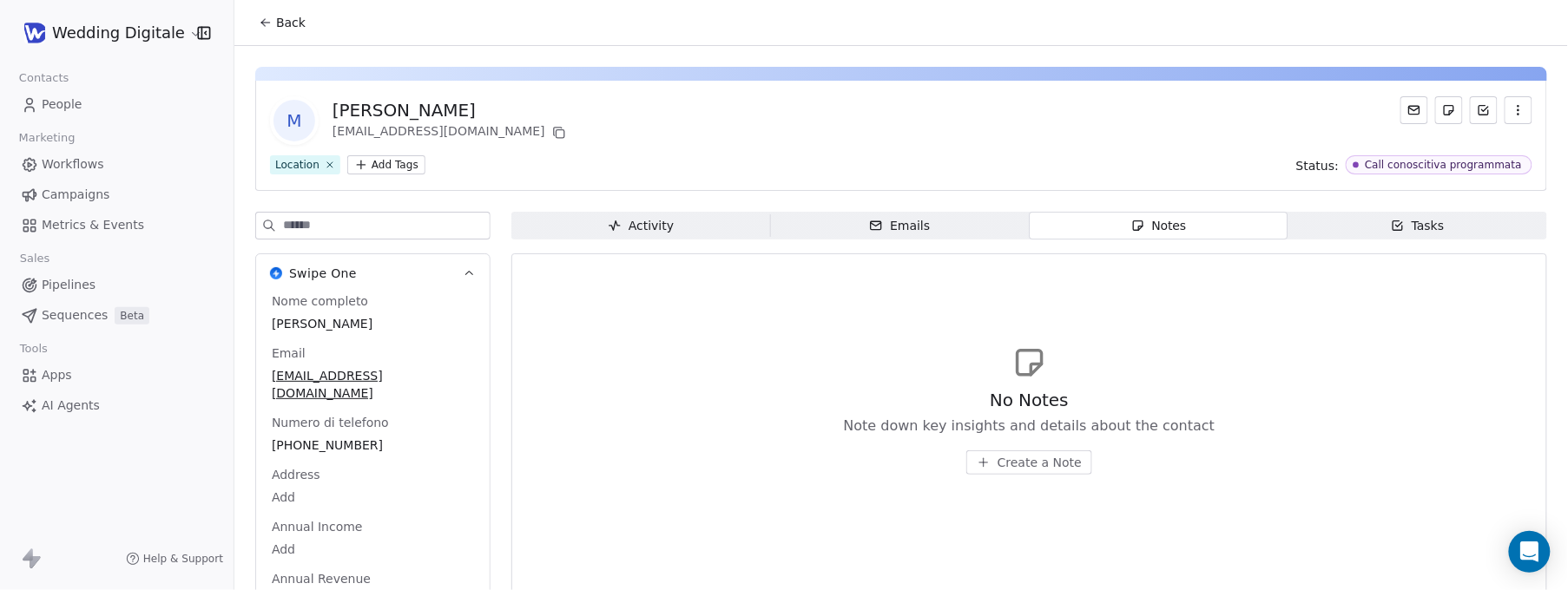
click at [1002, 461] on span "Create a Note" at bounding box center [1039, 462] width 84 height 17
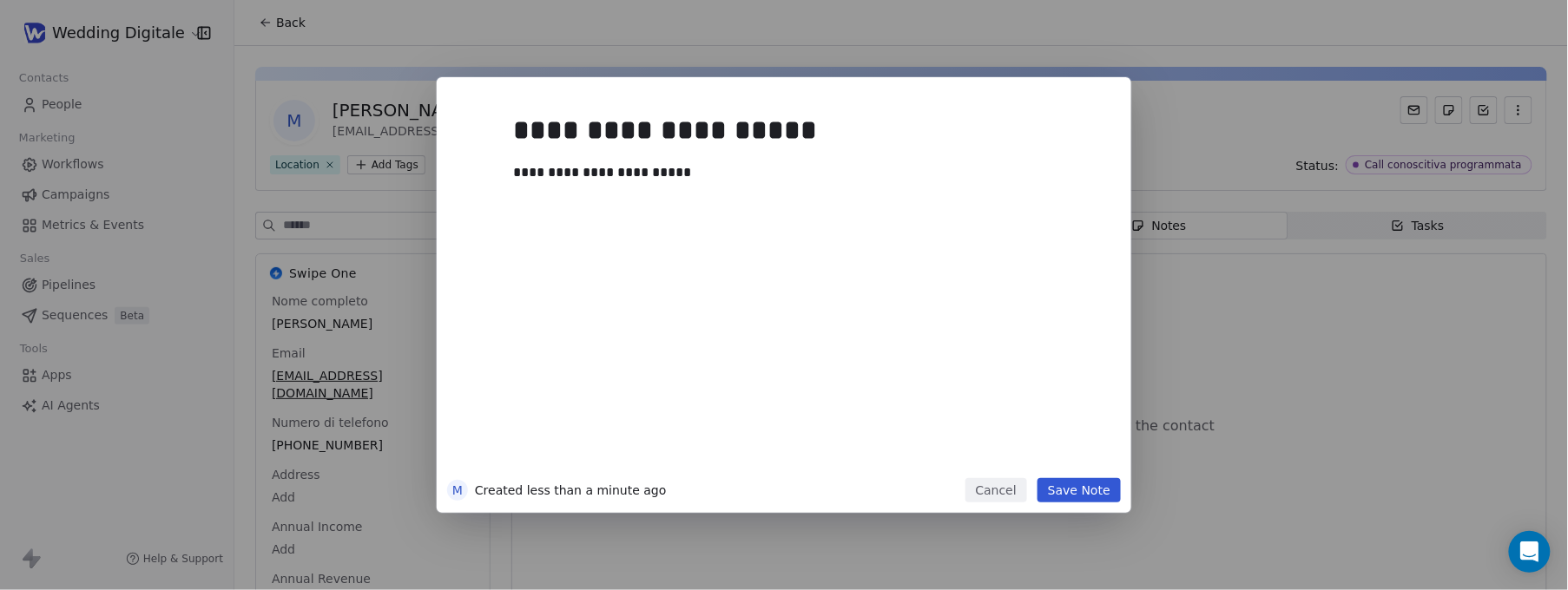
click at [1085, 485] on button "Save Note" at bounding box center [1079, 491] width 83 height 24
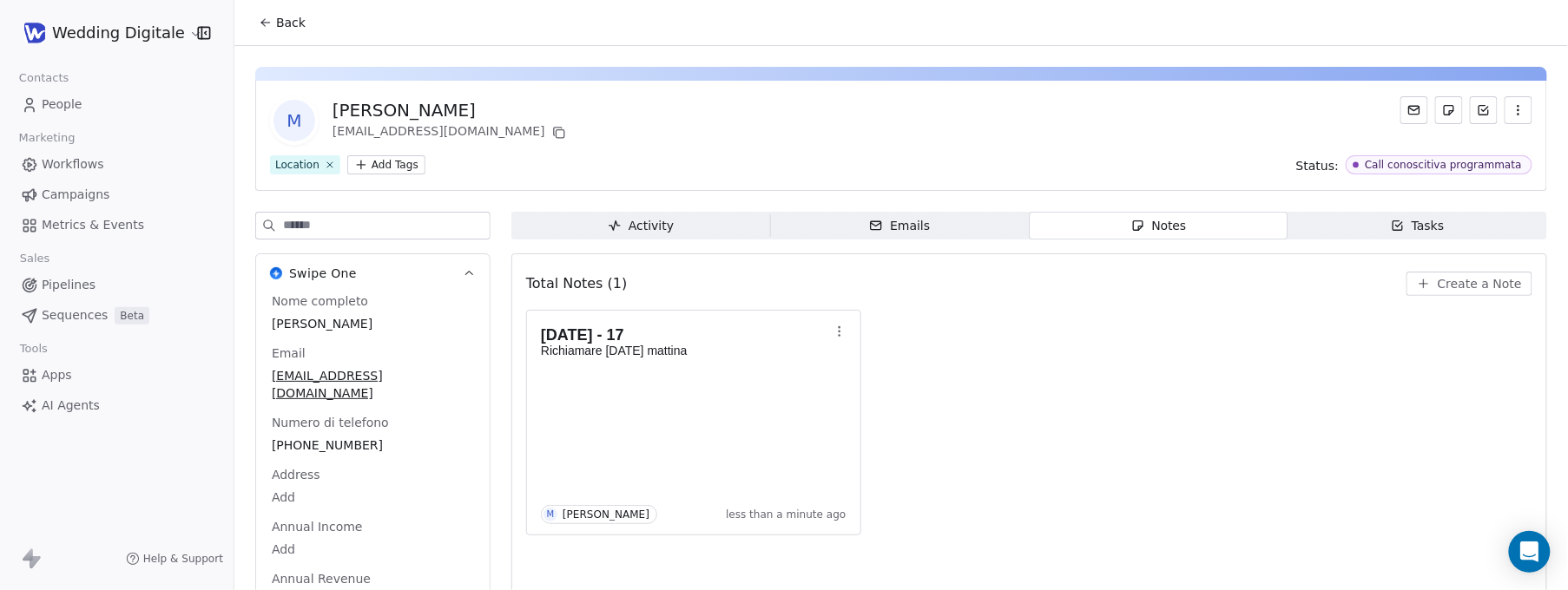
click at [279, 25] on span "Back" at bounding box center [291, 22] width 30 height 17
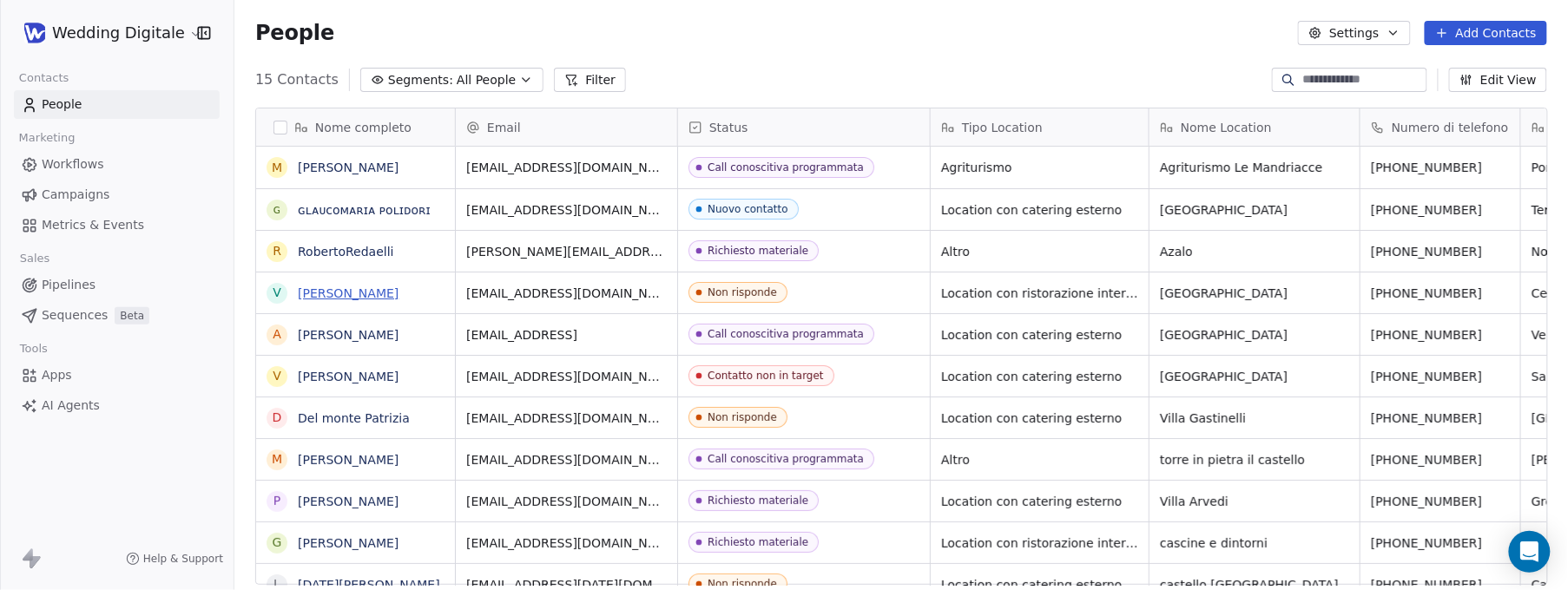
click at [353, 293] on link "[PERSON_NAME]" at bounding box center [348, 293] width 100 height 14
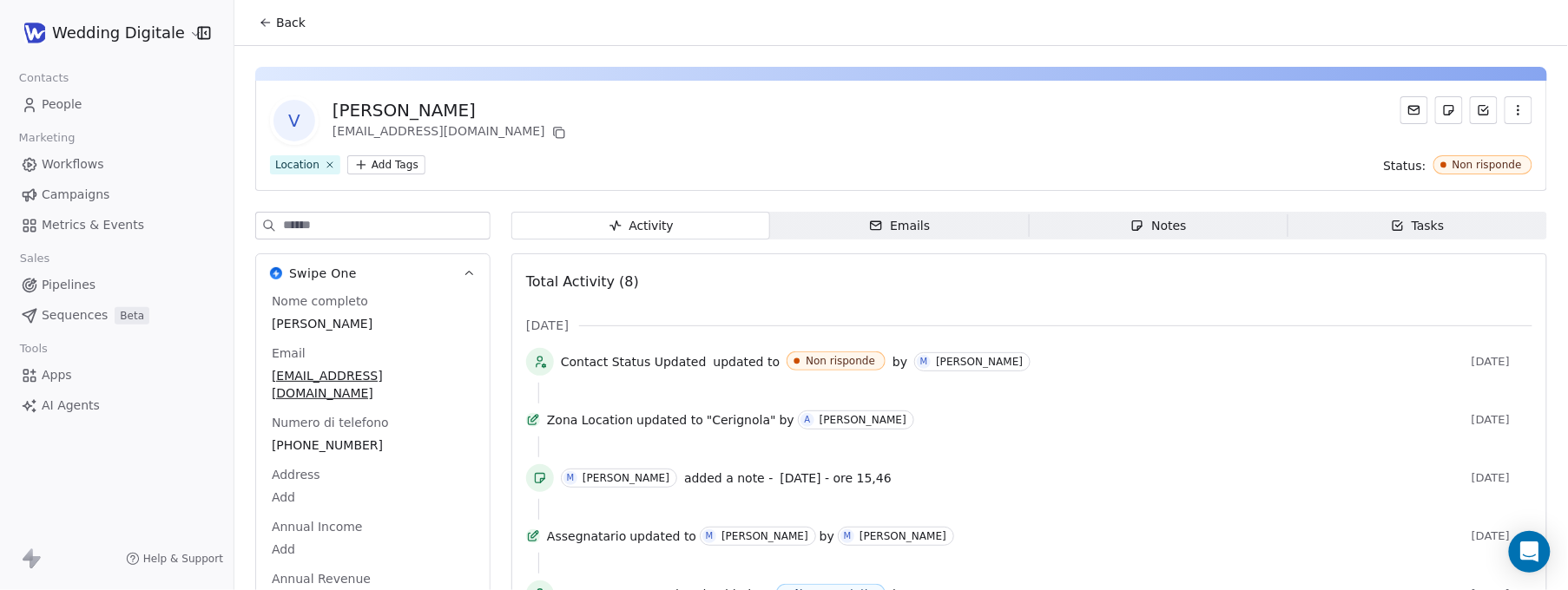
drag, startPoint x: 1181, startPoint y: 224, endPoint x: 1118, endPoint y: 247, distance: 67.1
click at [1181, 224] on div "Notes" at bounding box center [1159, 225] width 56 height 18
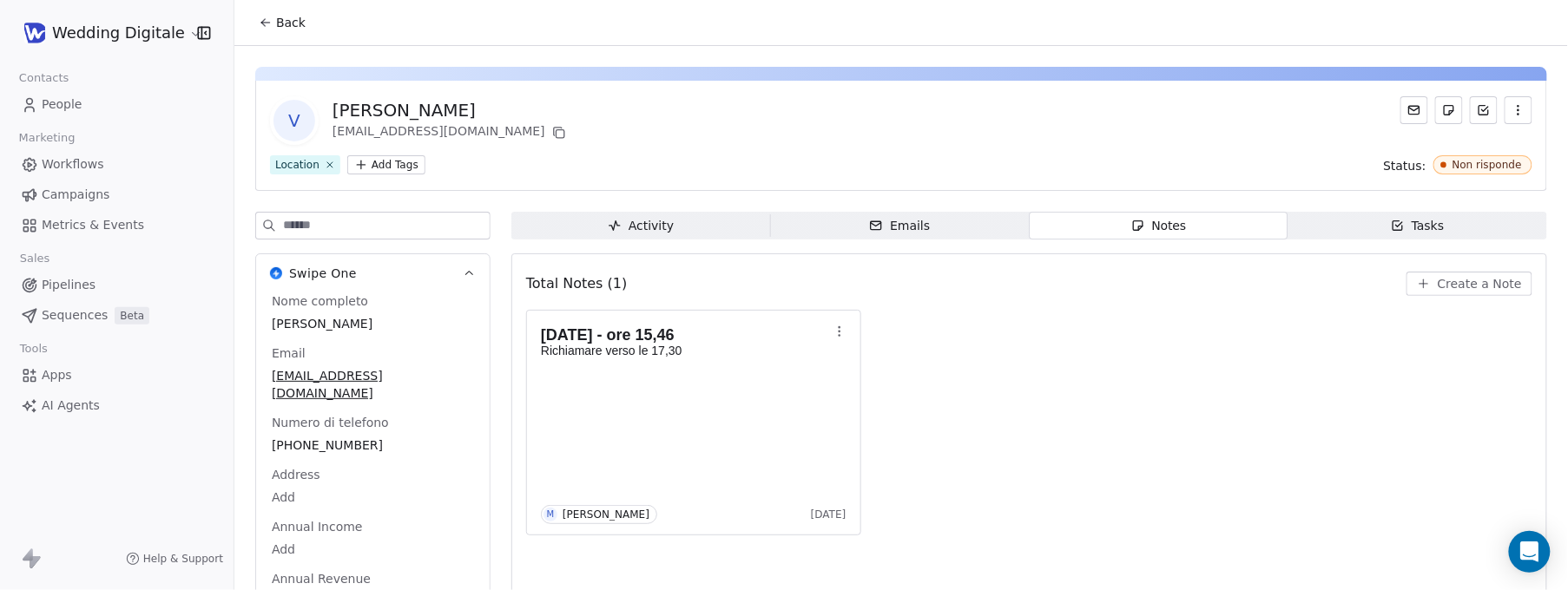
click at [254, 19] on button "Back" at bounding box center [282, 22] width 68 height 31
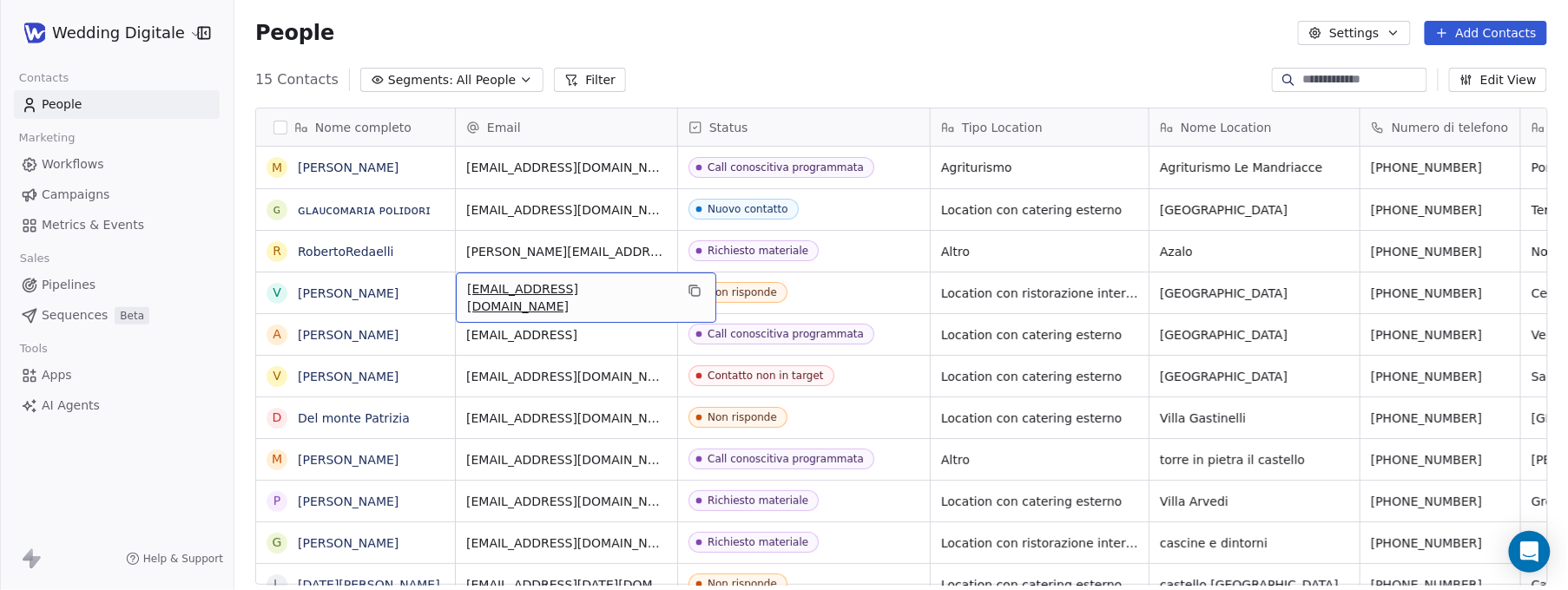
click at [609, 299] on span "[EMAIL_ADDRESS][DOMAIN_NAME]" at bounding box center [570, 297] width 207 height 35
drag, startPoint x: 608, startPoint y: 296, endPoint x: 498, endPoint y: 295, distance: 110.0
click at [498, 295] on input "**********" at bounding box center [568, 293] width 215 height 35
click at [398, 291] on html "Wedding Digitale Contacts People Marketing Workflows Campaigns Metrics & Events…" at bounding box center [784, 295] width 1568 height 590
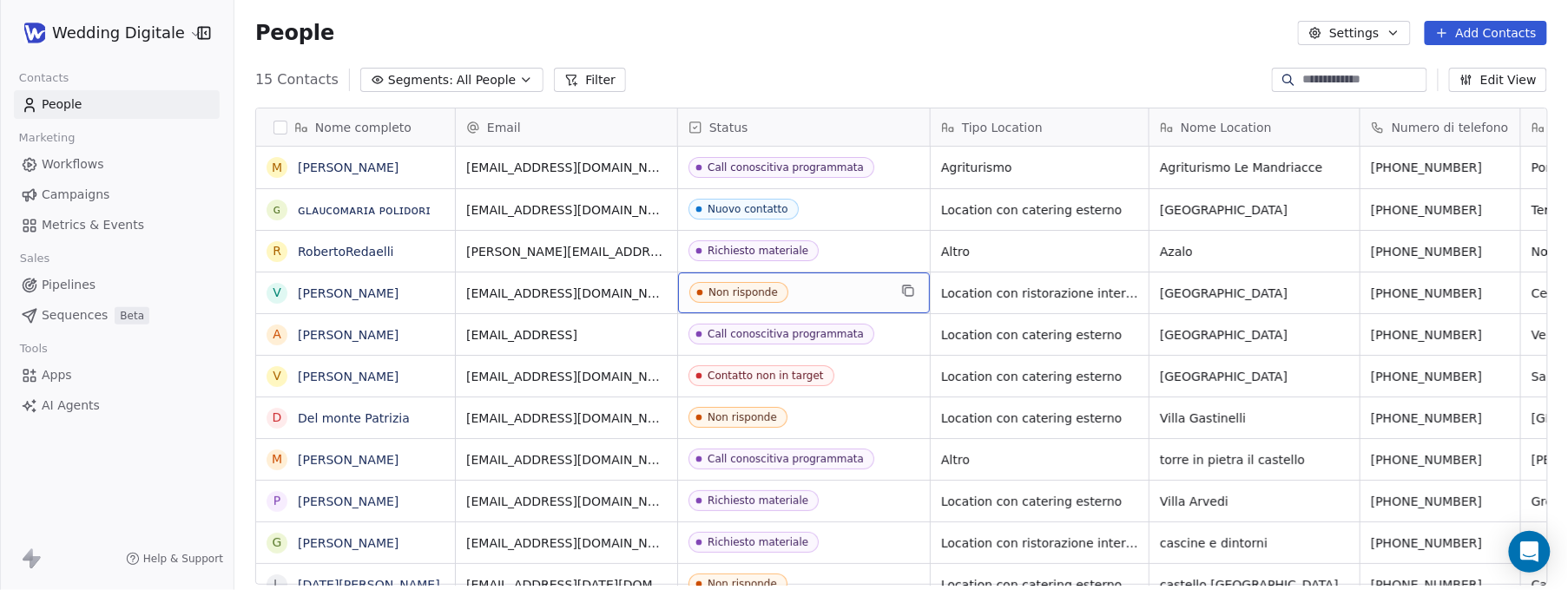
click at [779, 296] on span "Non risponde" at bounding box center [739, 292] width 99 height 21
click at [802, 295] on span "Non risponde" at bounding box center [788, 293] width 198 height 22
click at [801, 295] on span "Non risponde" at bounding box center [788, 293] width 198 height 22
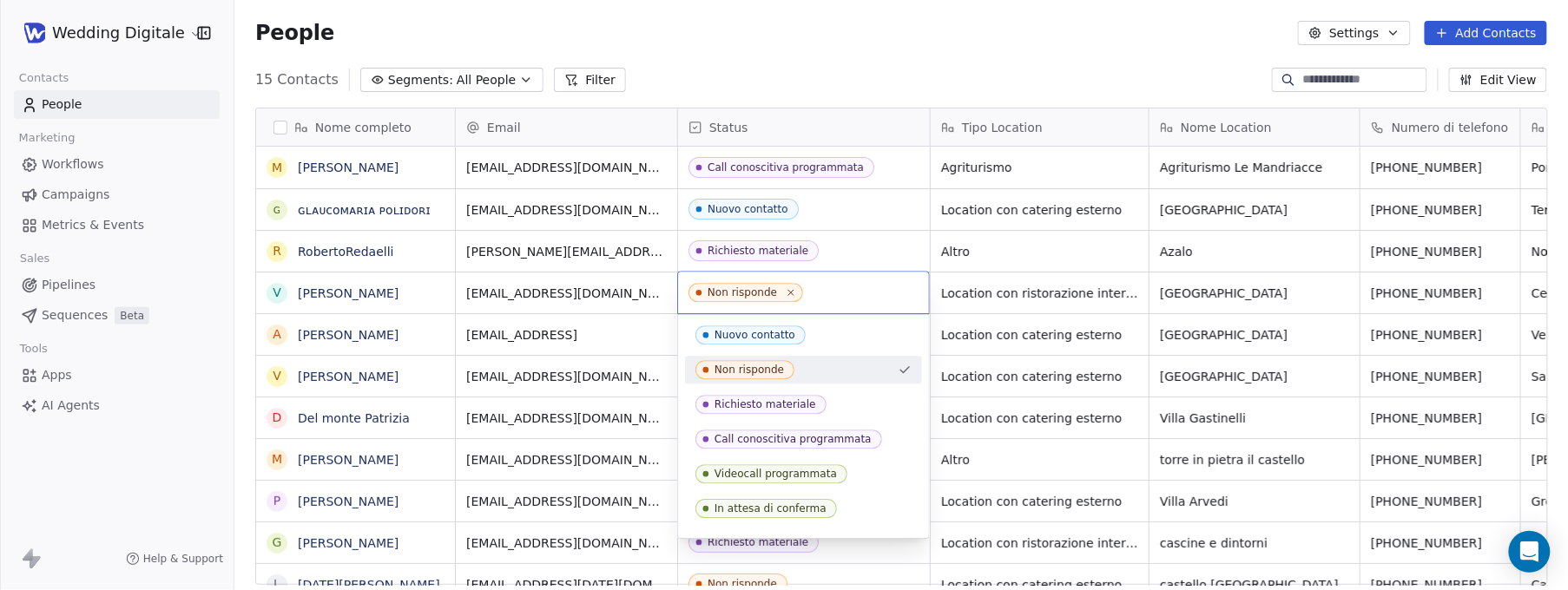
click at [811, 295] on input "text" at bounding box center [862, 292] width 112 height 19
click at [327, 292] on html "Wedding Digitale Contacts People Marketing Workflows Campaigns Metrics & Events…" at bounding box center [784, 295] width 1568 height 590
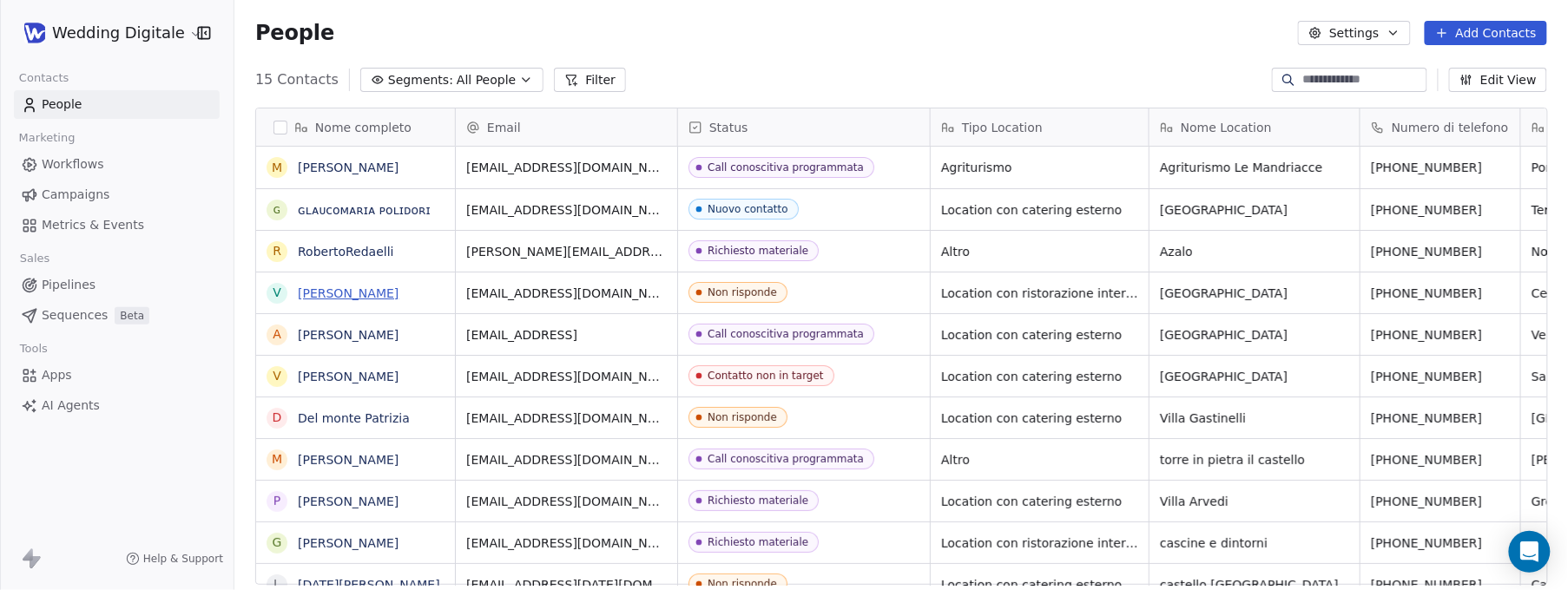
click at [355, 291] on link "[PERSON_NAME]" at bounding box center [348, 293] width 100 height 14
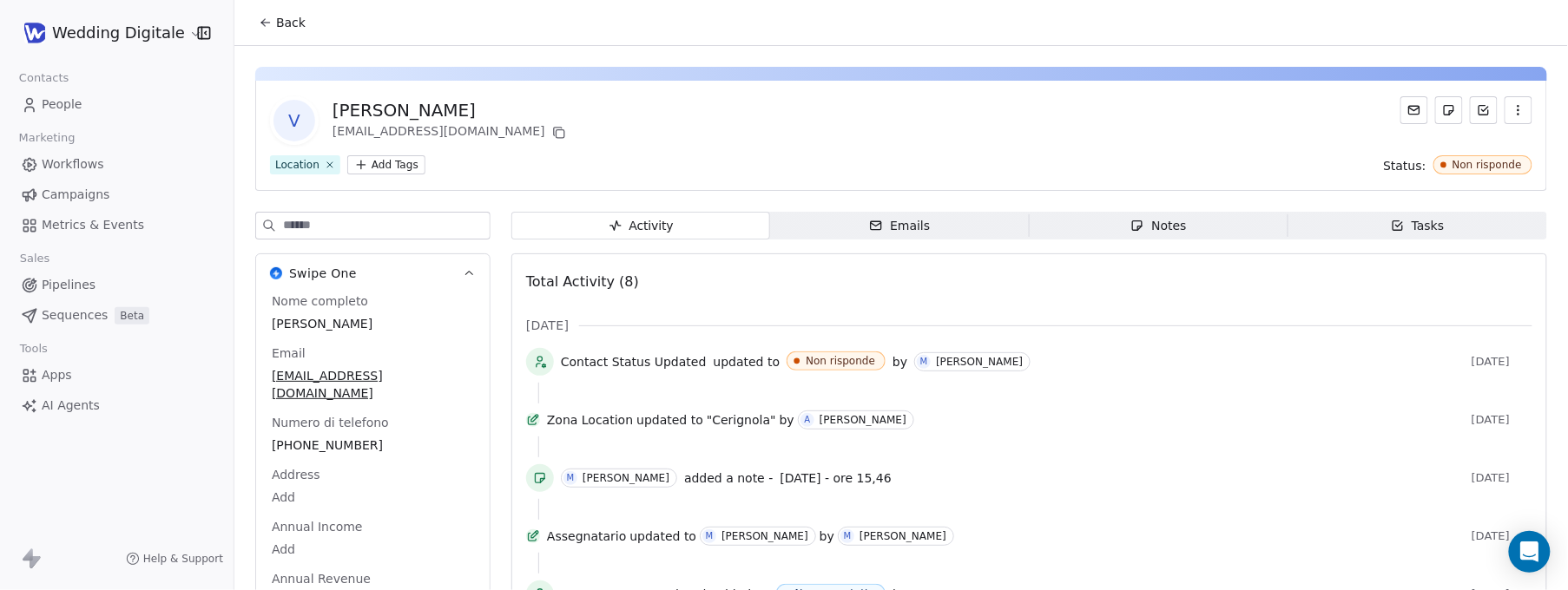
click at [1163, 230] on div "Notes" at bounding box center [1159, 225] width 56 height 18
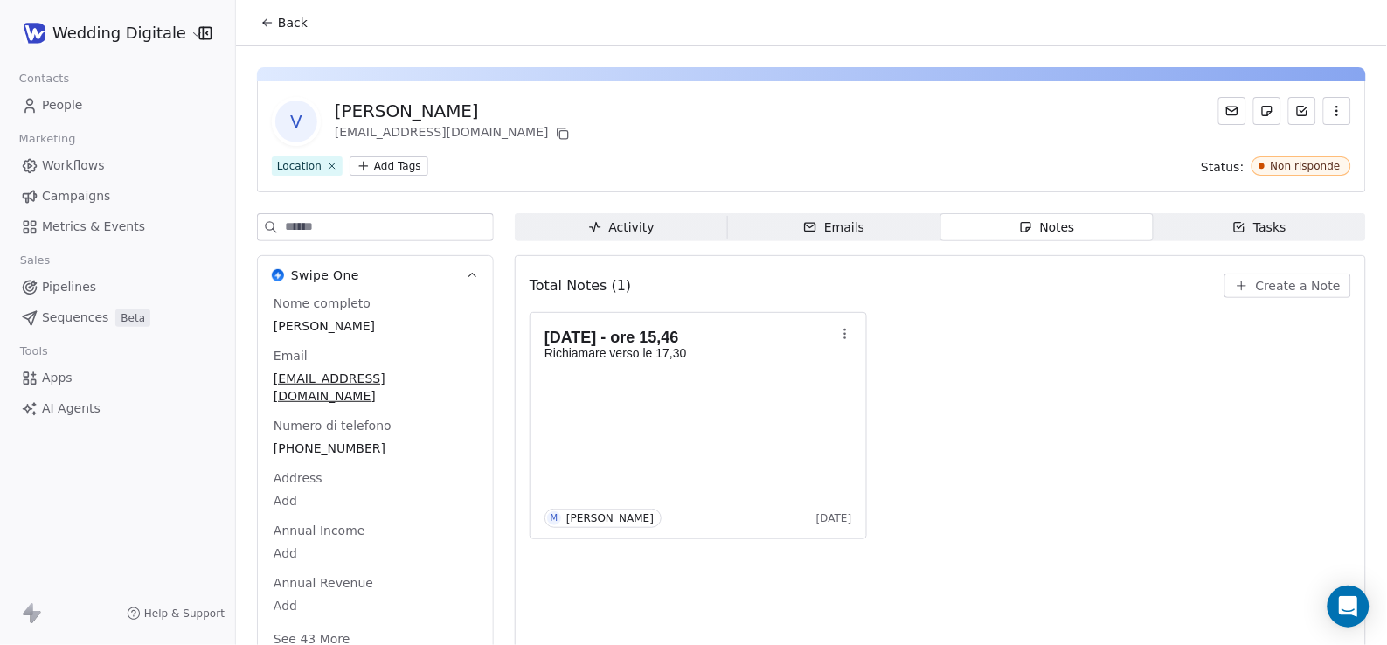
click at [278, 16] on span "Back" at bounding box center [293, 22] width 30 height 17
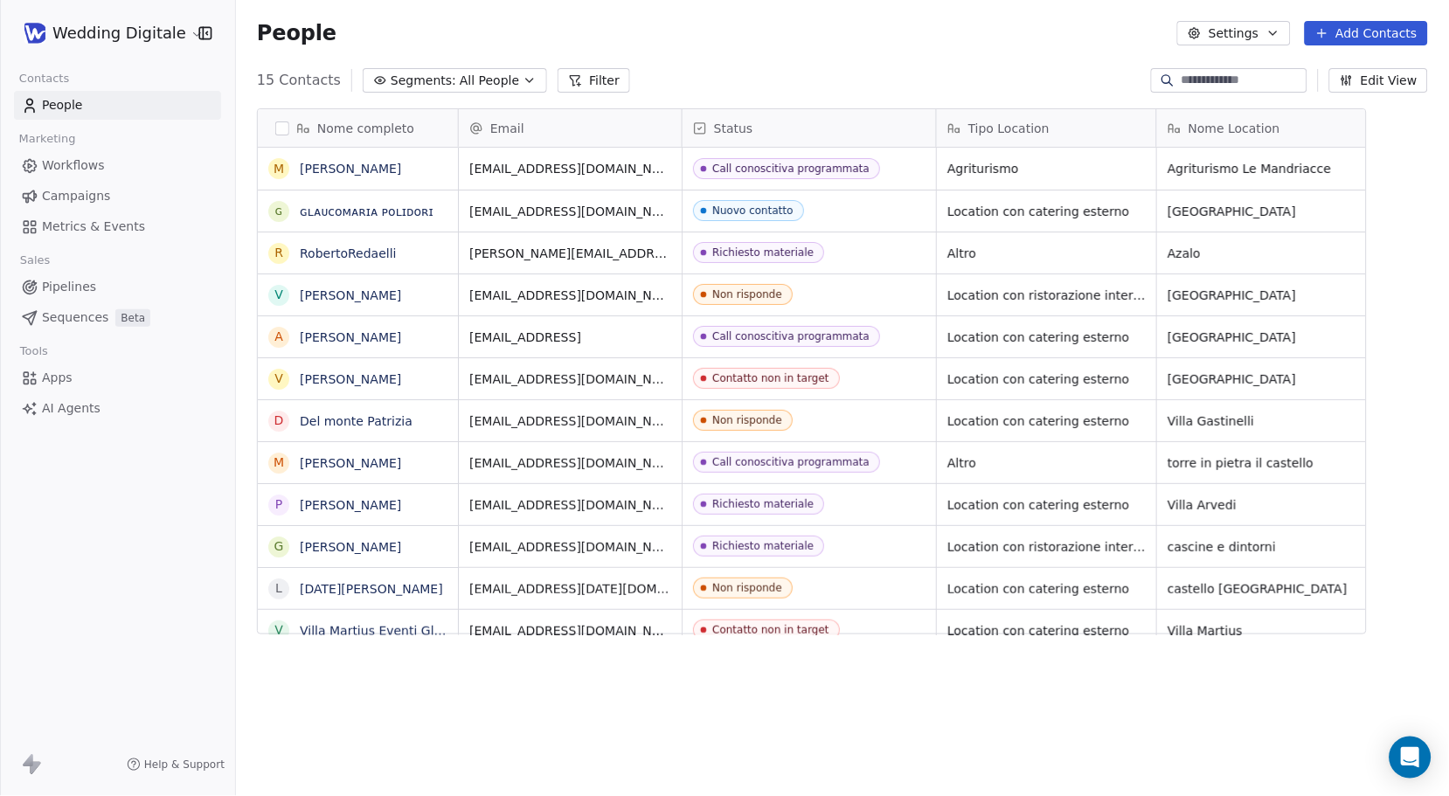
scroll to position [700, 1213]
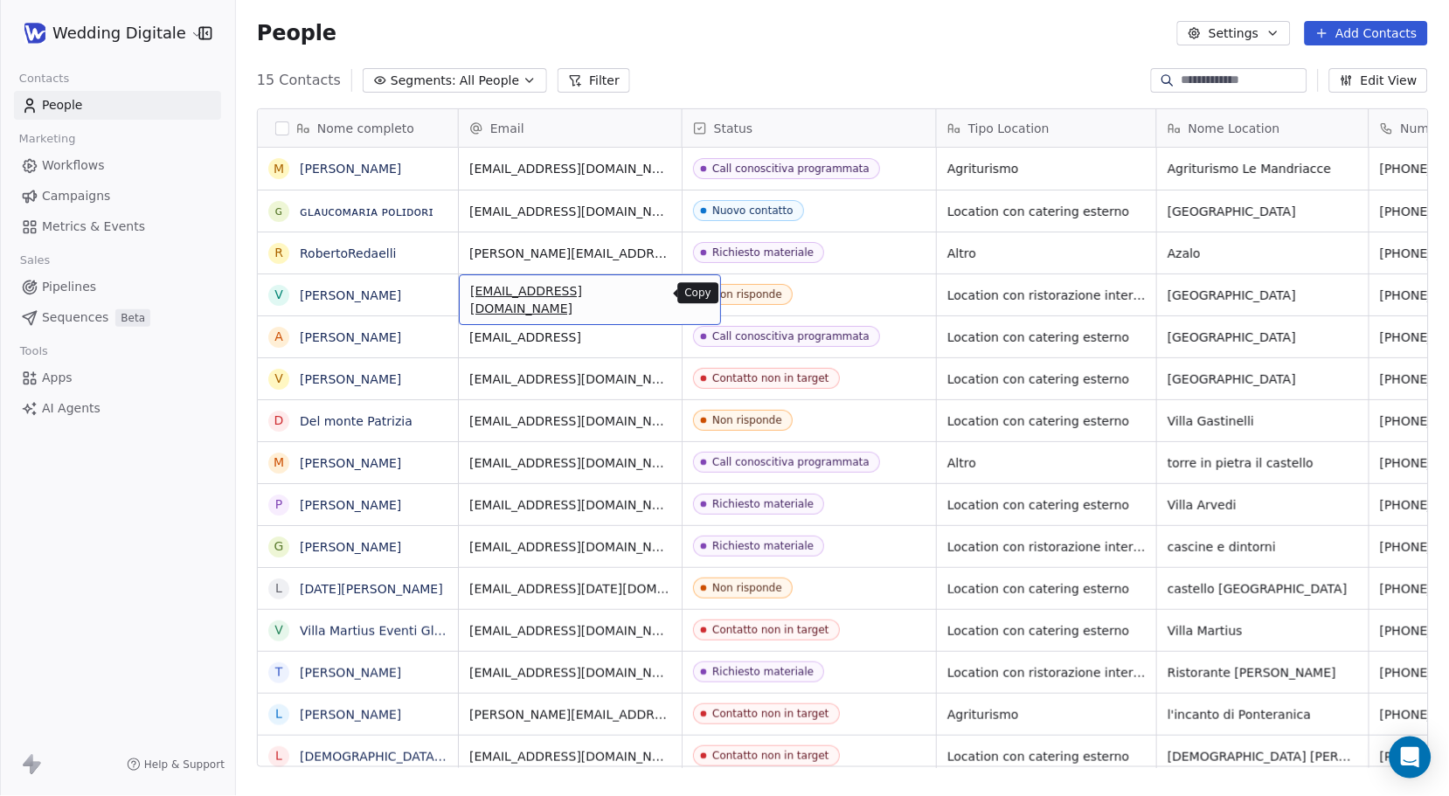
click at [692, 295] on icon "grid" at bounding box center [699, 293] width 14 height 14
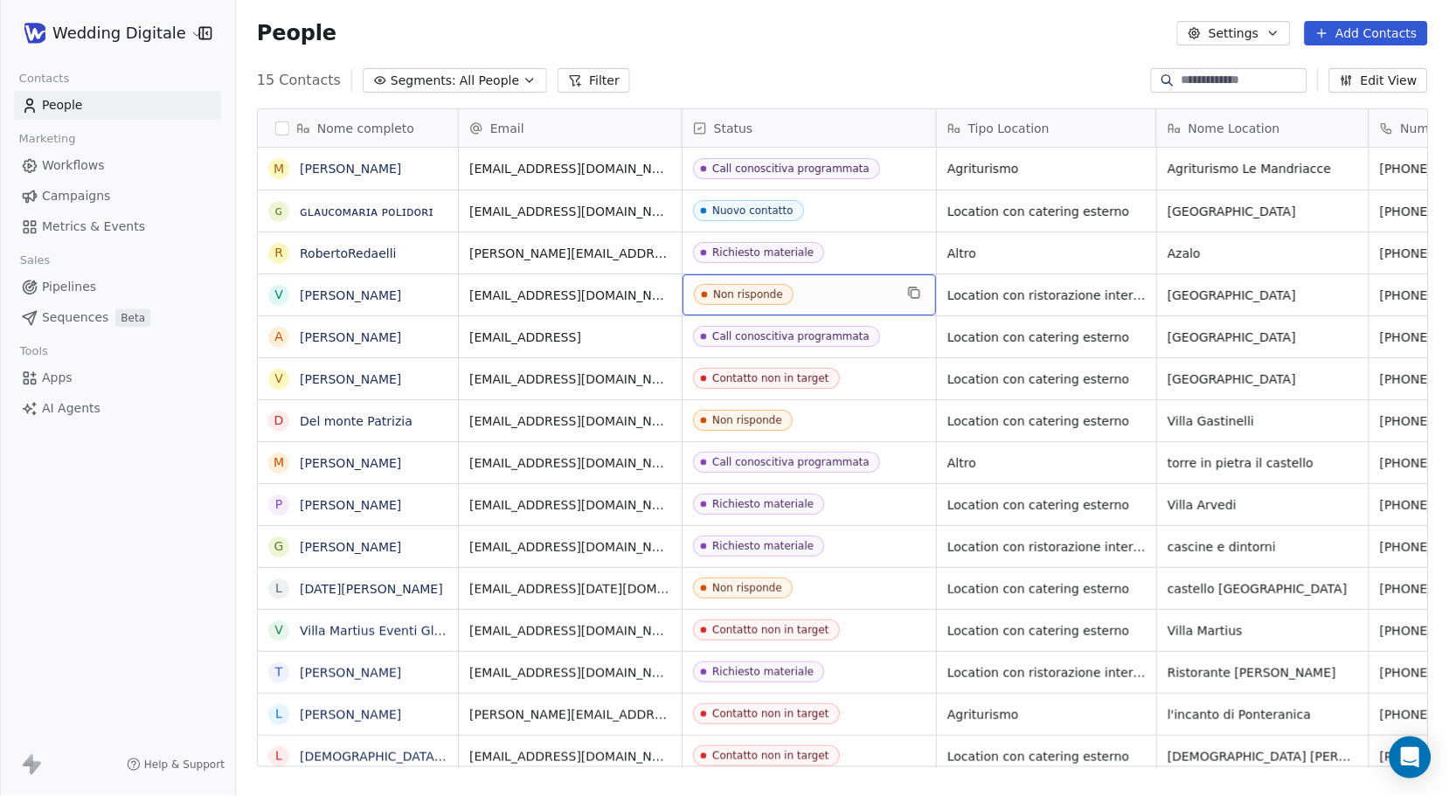
click at [731, 292] on div "Non risponde" at bounding box center [748, 294] width 70 height 12
click at [732, 292] on div "Non risponde" at bounding box center [748, 294] width 70 height 12
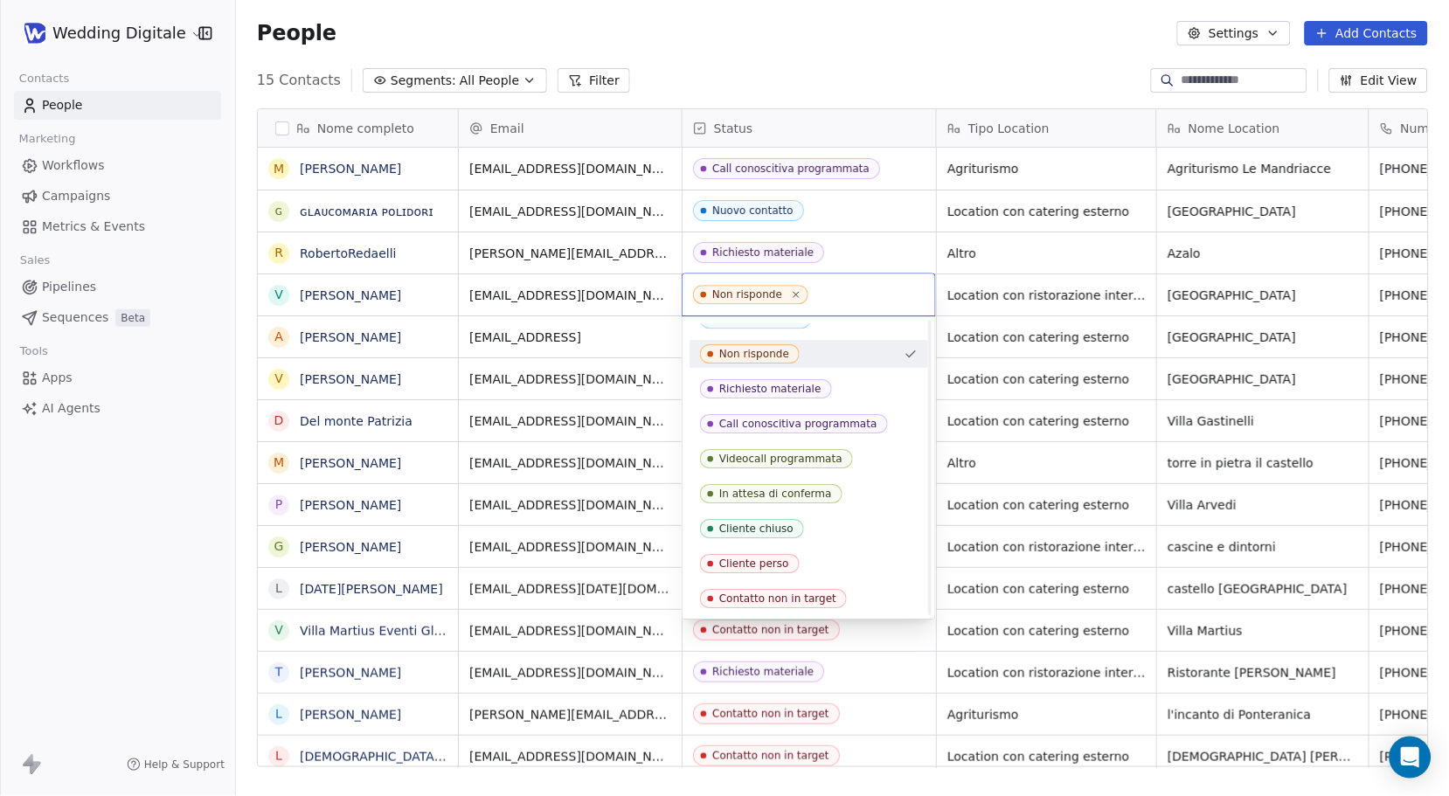
scroll to position [0, 0]
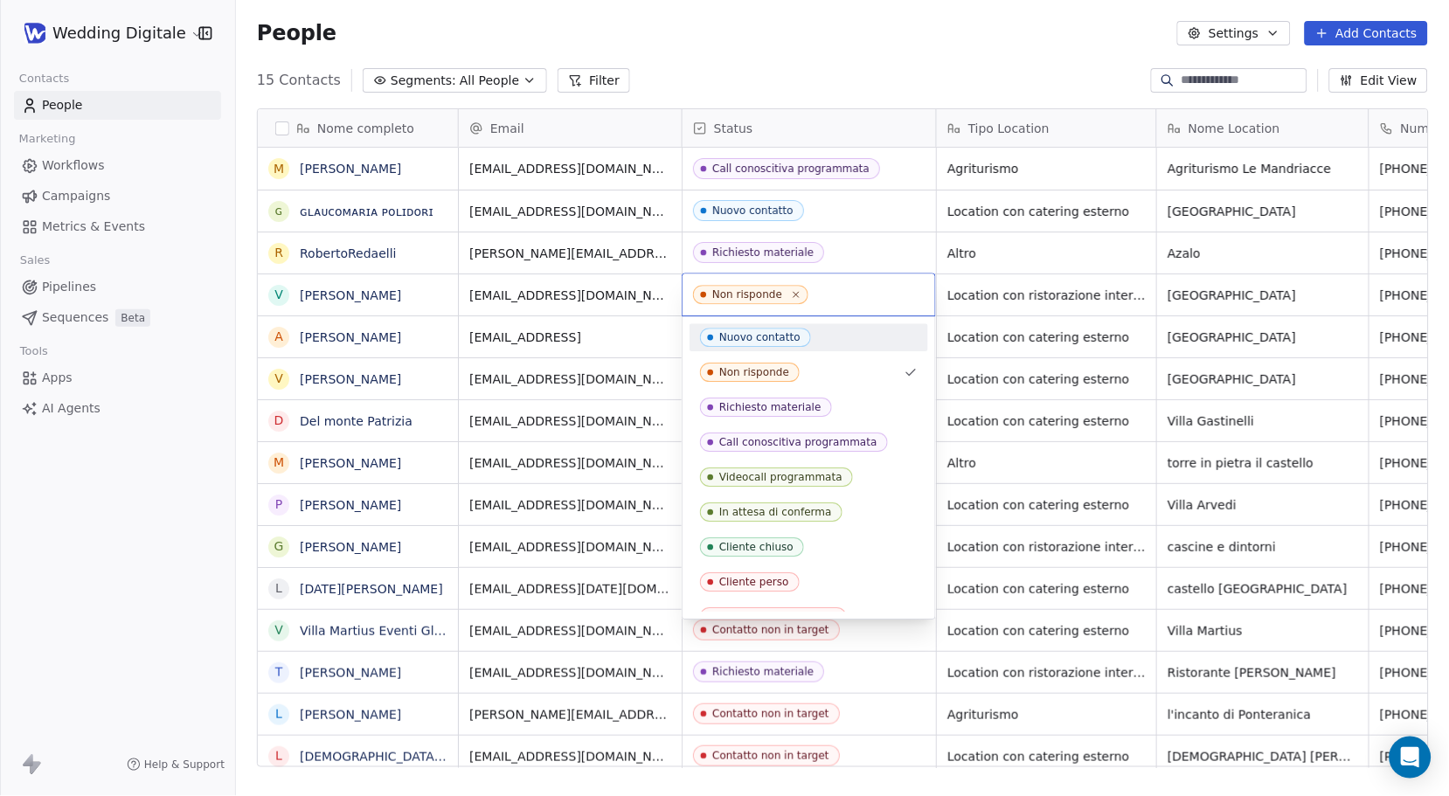
click at [819, 290] on input "text" at bounding box center [868, 294] width 113 height 19
click at [821, 296] on input "text" at bounding box center [868, 294] width 113 height 19
click at [874, 296] on input "text" at bounding box center [868, 294] width 113 height 19
click at [889, 255] on html "Wedding Digitale Contacts People Marketing Workflows Campaigns Metrics & Events…" at bounding box center [724, 398] width 1449 height 796
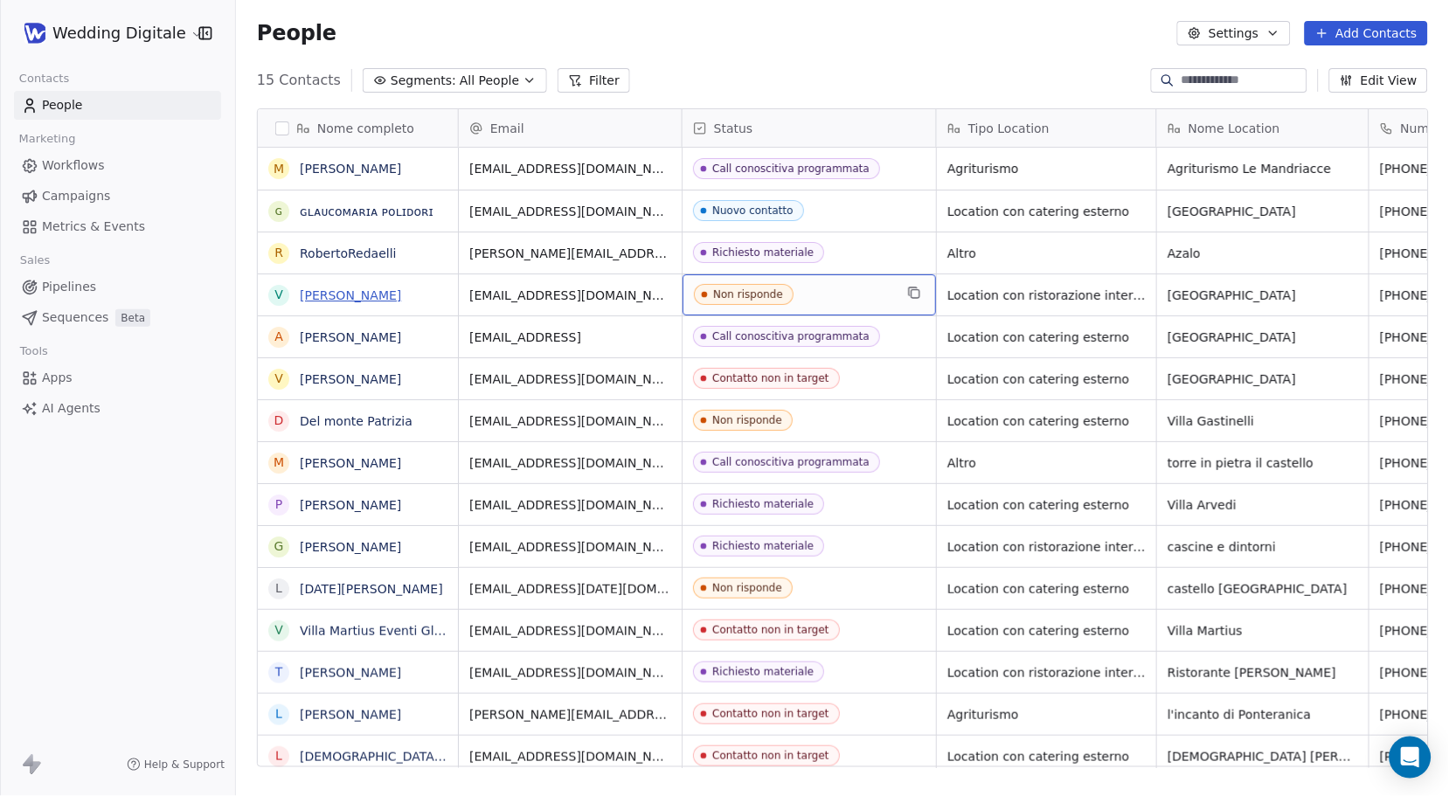
click at [344, 297] on link "[PERSON_NAME]" at bounding box center [350, 295] width 101 height 14
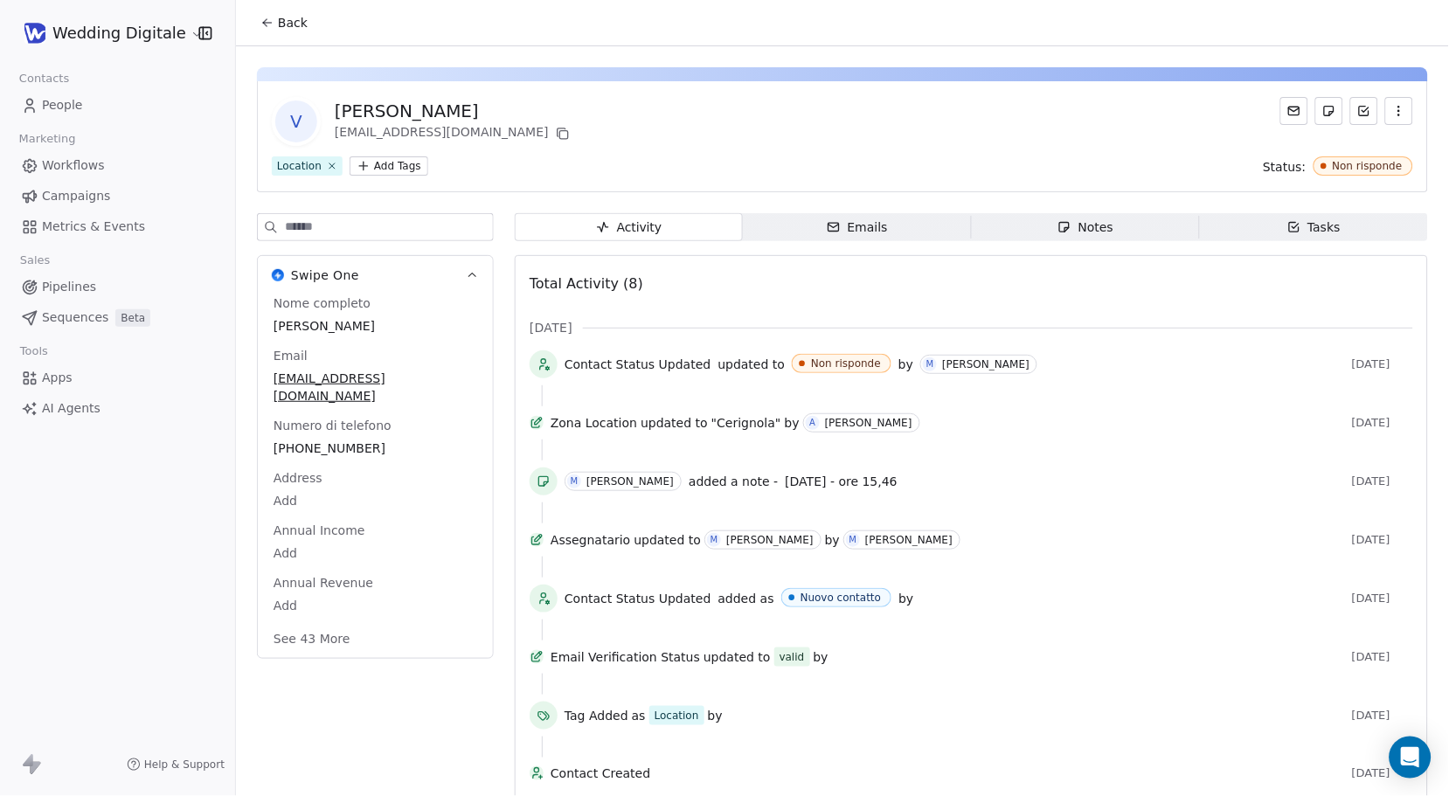
click at [1127, 228] on span "Notes Notes" at bounding box center [1086, 227] width 228 height 28
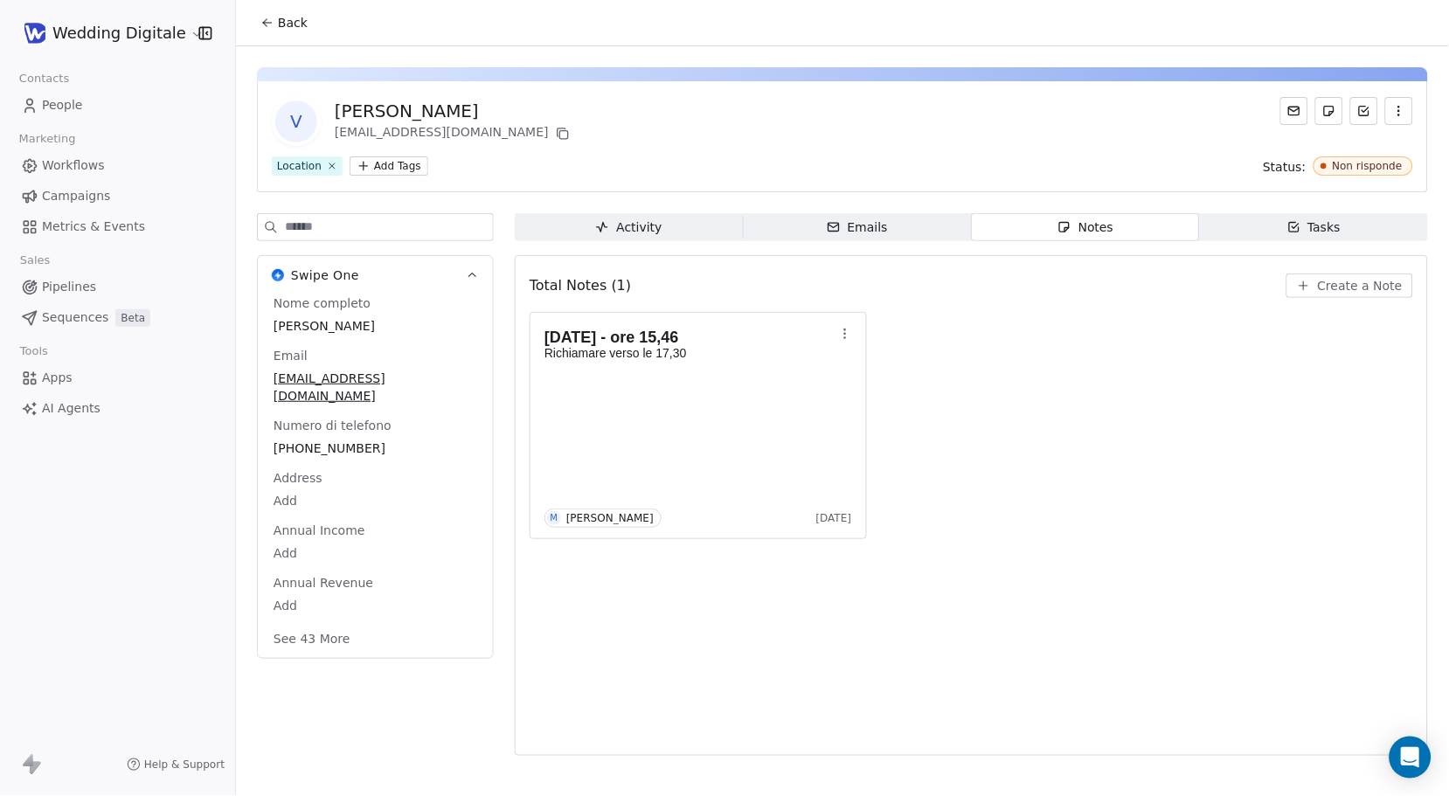
click at [1349, 286] on span "Create a Note" at bounding box center [1360, 285] width 85 height 17
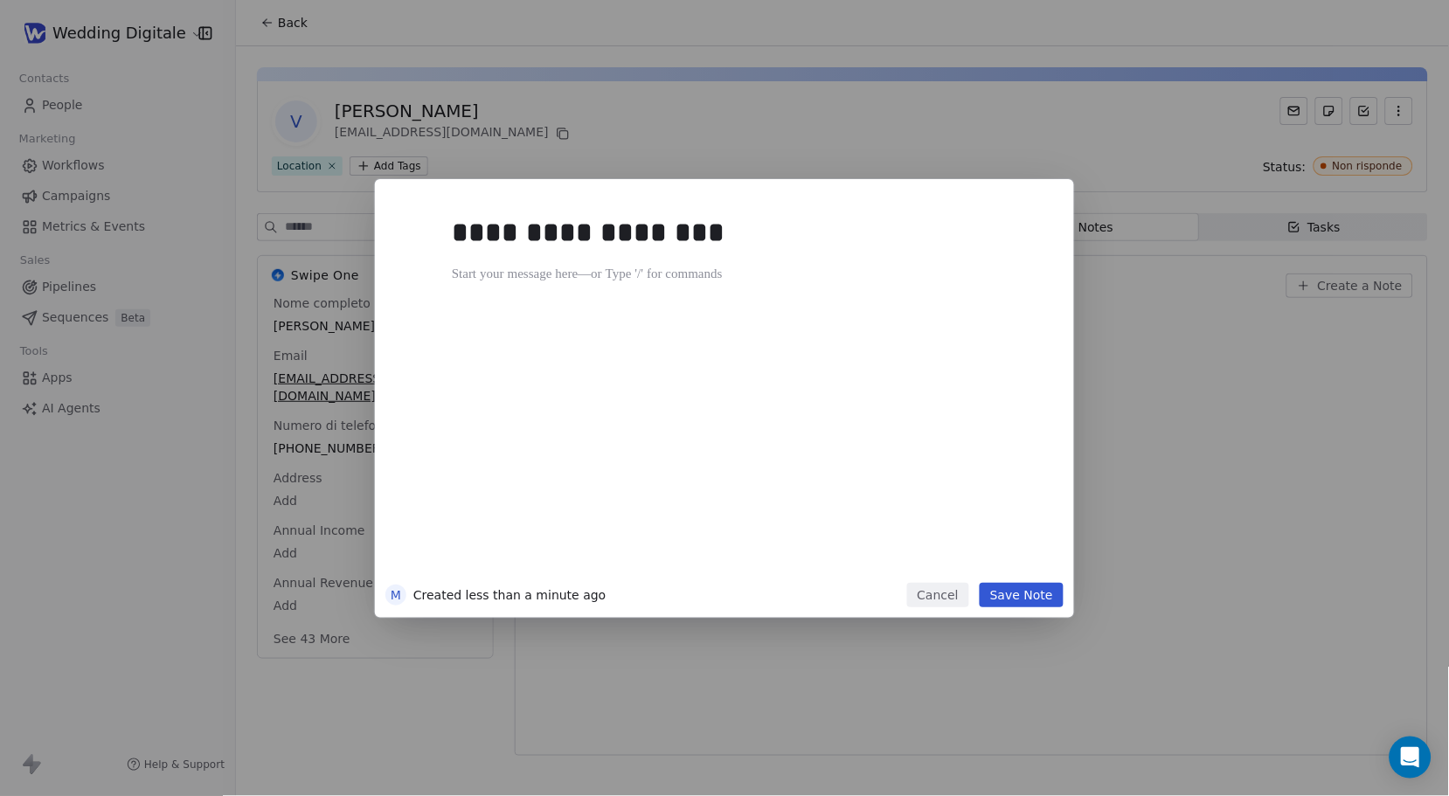
drag, startPoint x: 911, startPoint y: 413, endPoint x: 825, endPoint y: 424, distance: 87.2
click at [911, 413] on div "**********" at bounding box center [751, 390] width 598 height 372
click at [1029, 599] on button "Save Note" at bounding box center [1022, 595] width 84 height 24
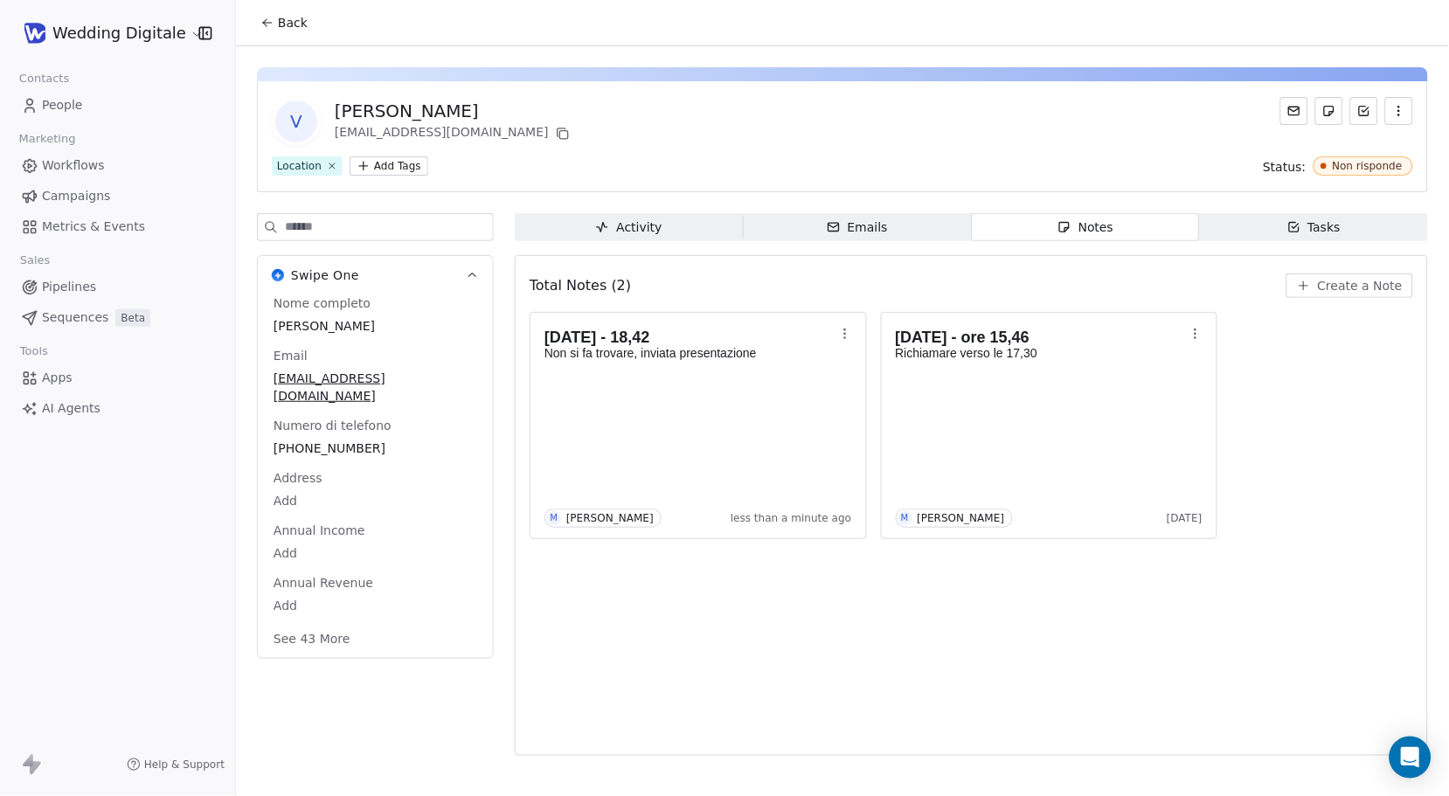
click at [295, 26] on span "Back" at bounding box center [293, 22] width 30 height 17
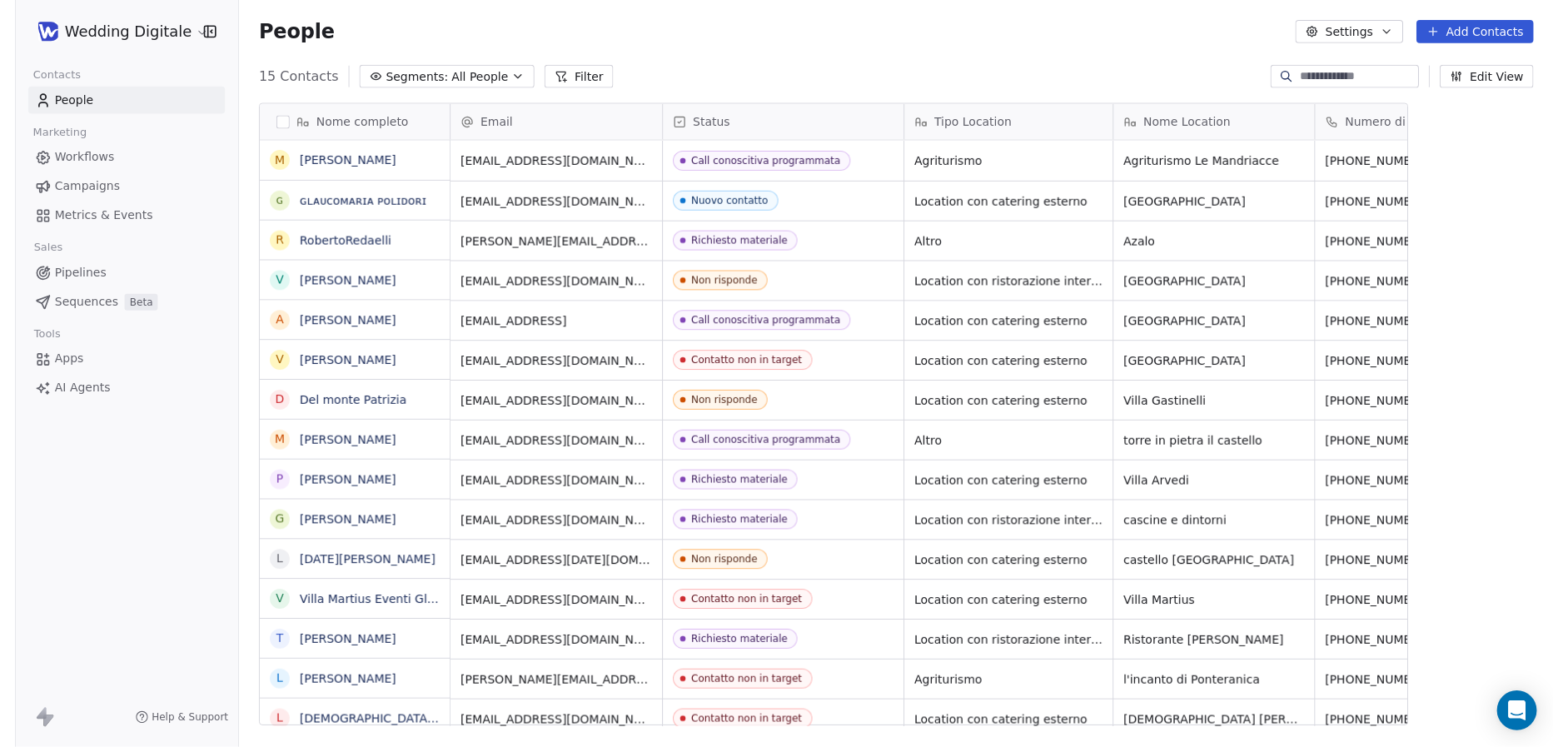
scroll to position [657, 1343]
